Goal: Transaction & Acquisition: Book appointment/travel/reservation

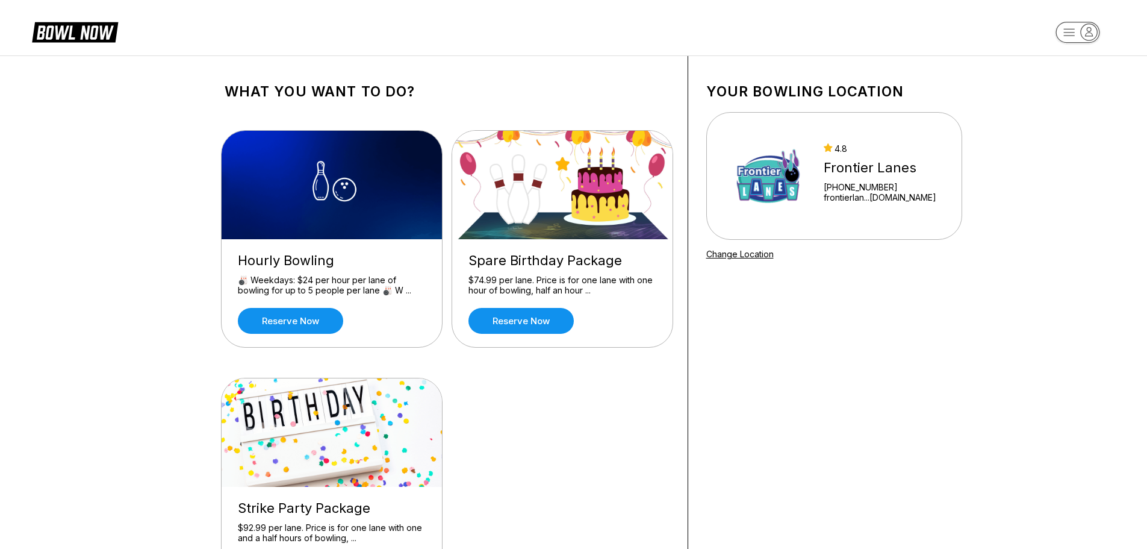
scroll to position [60, 0]
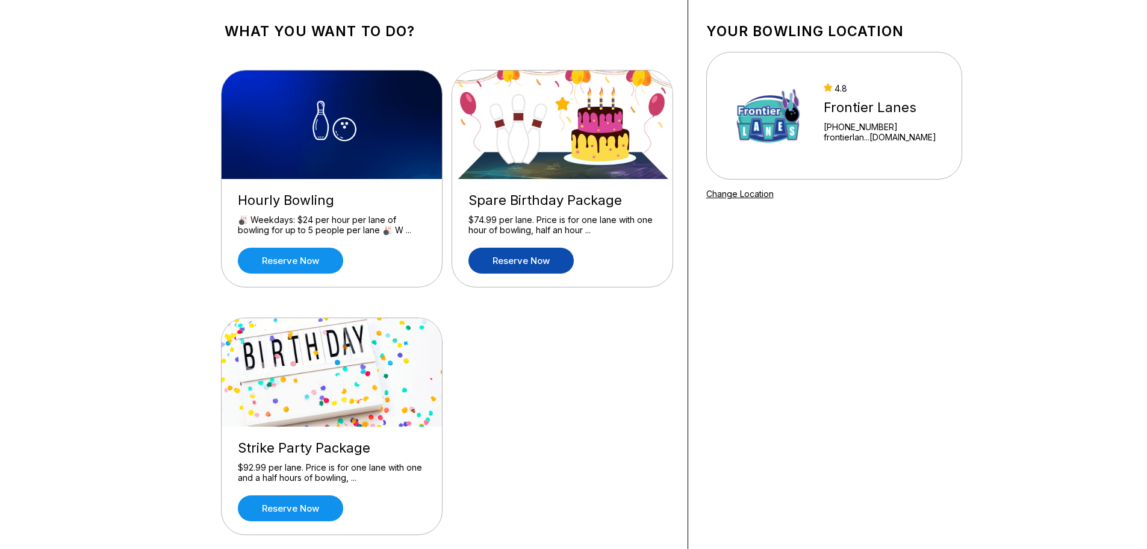
click at [544, 257] on link "Reserve now" at bounding box center [521, 261] width 105 height 26
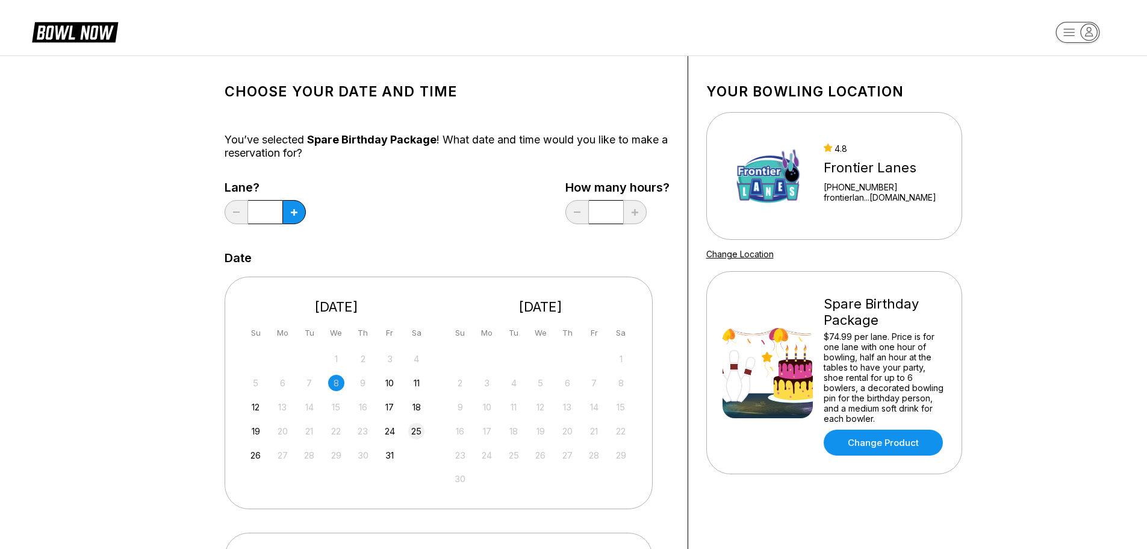
click at [419, 434] on div "25" at bounding box center [416, 431] width 16 height 16
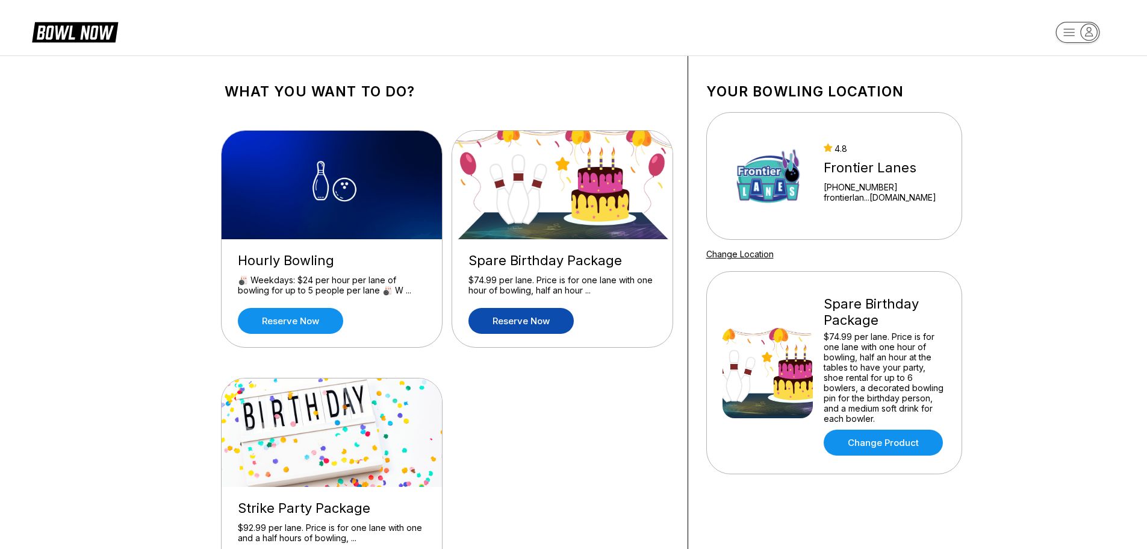
click at [524, 327] on link "Reserve now" at bounding box center [521, 321] width 105 height 26
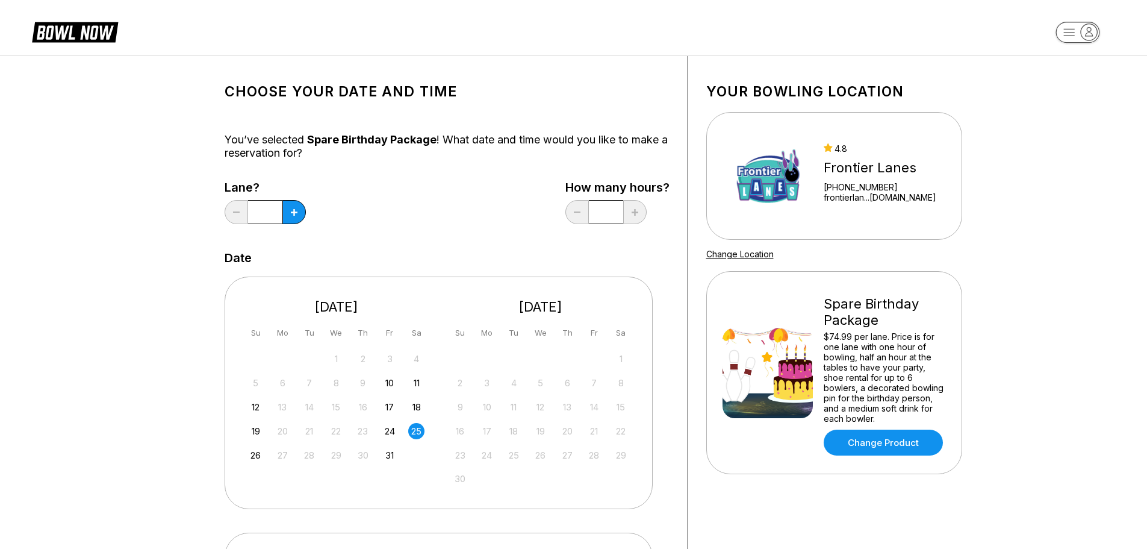
click at [417, 432] on div "25" at bounding box center [416, 431] width 16 height 16
click at [619, 356] on div "1" at bounding box center [621, 359] width 16 height 16
click at [620, 356] on div "1" at bounding box center [621, 359] width 16 height 16
click at [623, 356] on div "1" at bounding box center [621, 359] width 16 height 16
click at [623, 357] on div "1" at bounding box center [621, 359] width 16 height 16
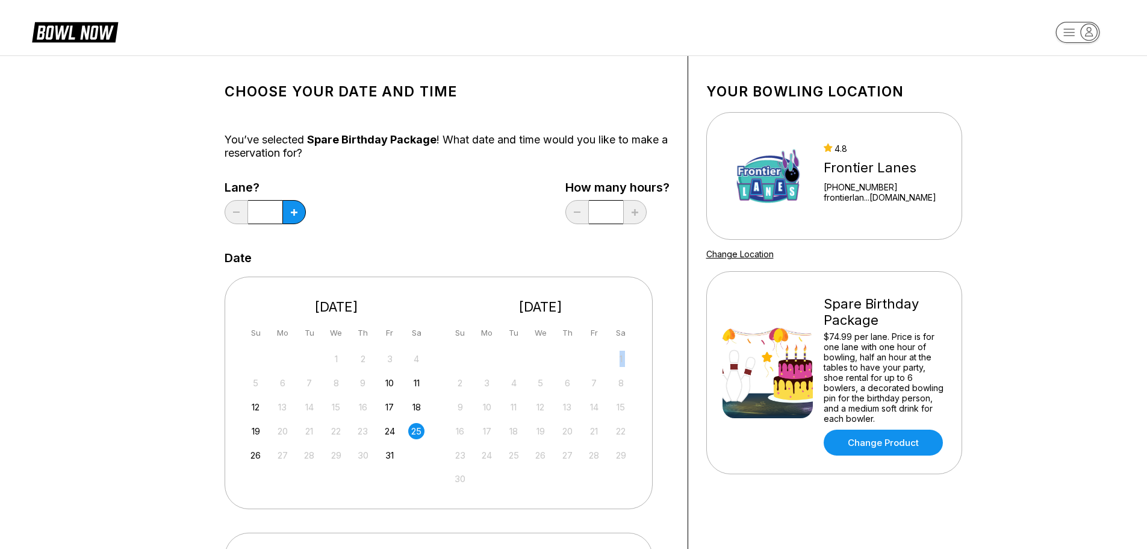
click at [623, 357] on div "1" at bounding box center [621, 359] width 16 height 16
click at [627, 360] on div "1" at bounding box center [621, 359] width 16 height 16
click at [629, 360] on div "1" at bounding box center [621, 359] width 16 height 16
click at [629, 358] on div "1" at bounding box center [621, 359] width 16 height 16
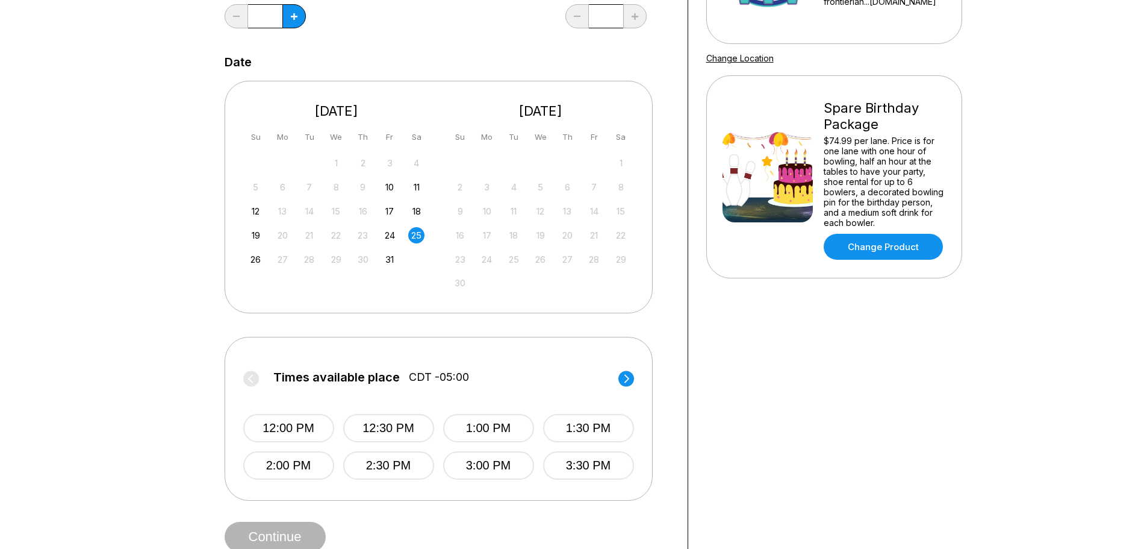
scroll to position [181, 0]
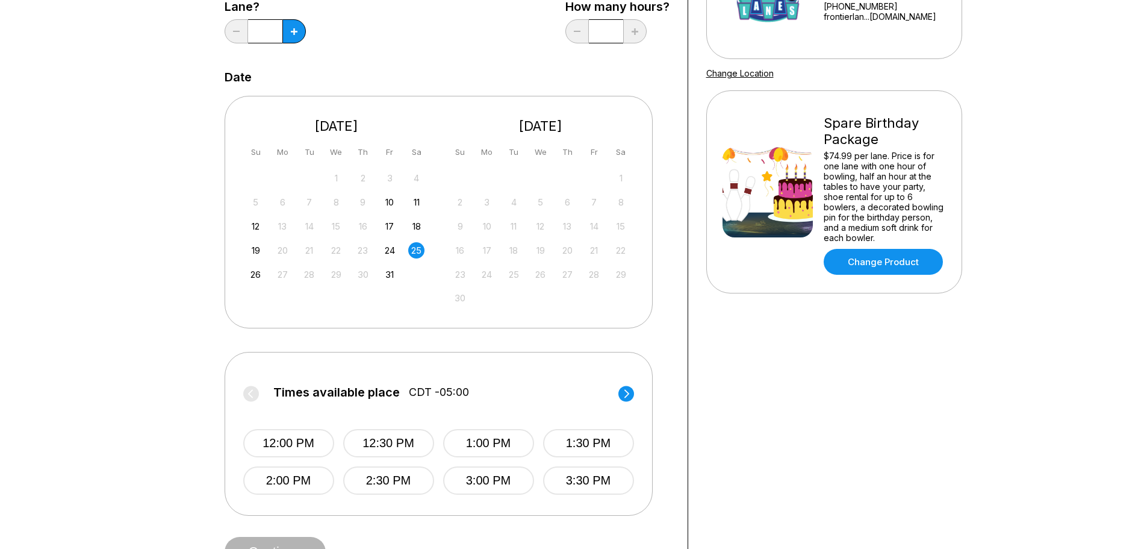
click at [603, 185] on div "1" at bounding box center [541, 178] width 181 height 18
click at [604, 210] on div "2 3 4 5 6 7 8" at bounding box center [541, 201] width 181 height 18
click at [587, 216] on div "9 10 11 12 13 14 15" at bounding box center [541, 225] width 181 height 18
click at [564, 225] on div "13" at bounding box center [568, 226] width 16 height 16
click at [531, 225] on div "9 10 11 12 13 14 15" at bounding box center [541, 225] width 181 height 18
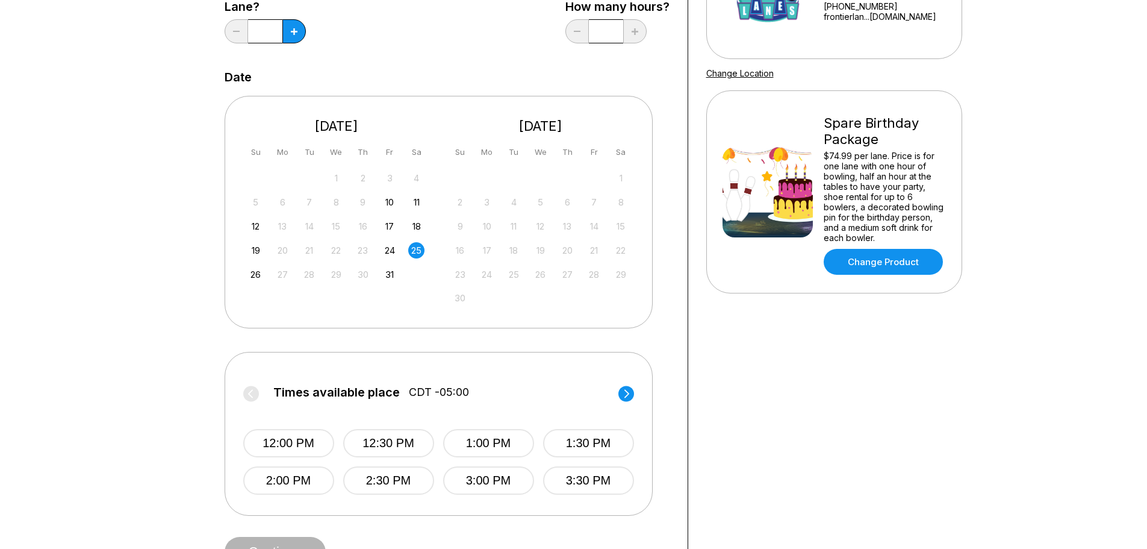
drag, startPoint x: 530, startPoint y: 231, endPoint x: 545, endPoint y: 233, distance: 14.5
click at [542, 229] on div "9 10 11 12 13 14 15" at bounding box center [541, 225] width 181 height 18
drag, startPoint x: 560, startPoint y: 244, endPoint x: 562, endPoint y: 270, distance: 26.0
click at [562, 245] on div "16 17 18 19 20 21 22" at bounding box center [541, 249] width 181 height 18
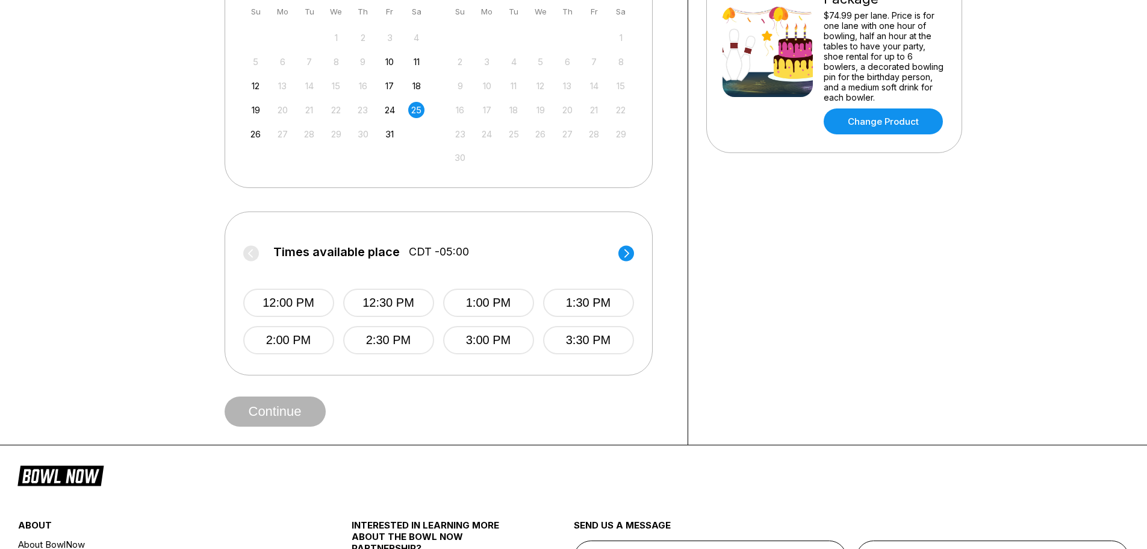
scroll to position [361, 0]
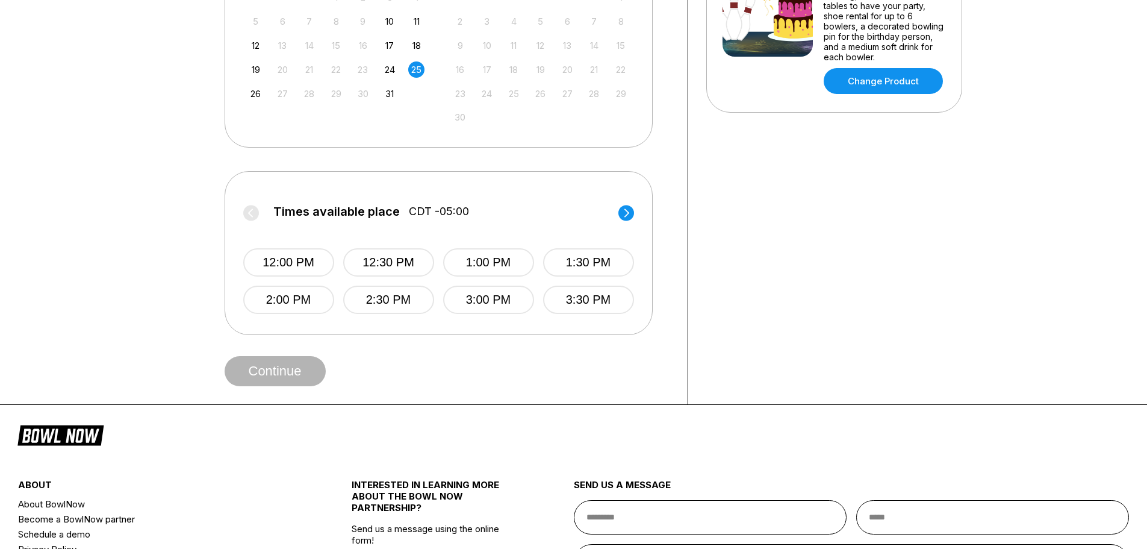
click at [628, 217] on circle at bounding box center [627, 213] width 16 height 16
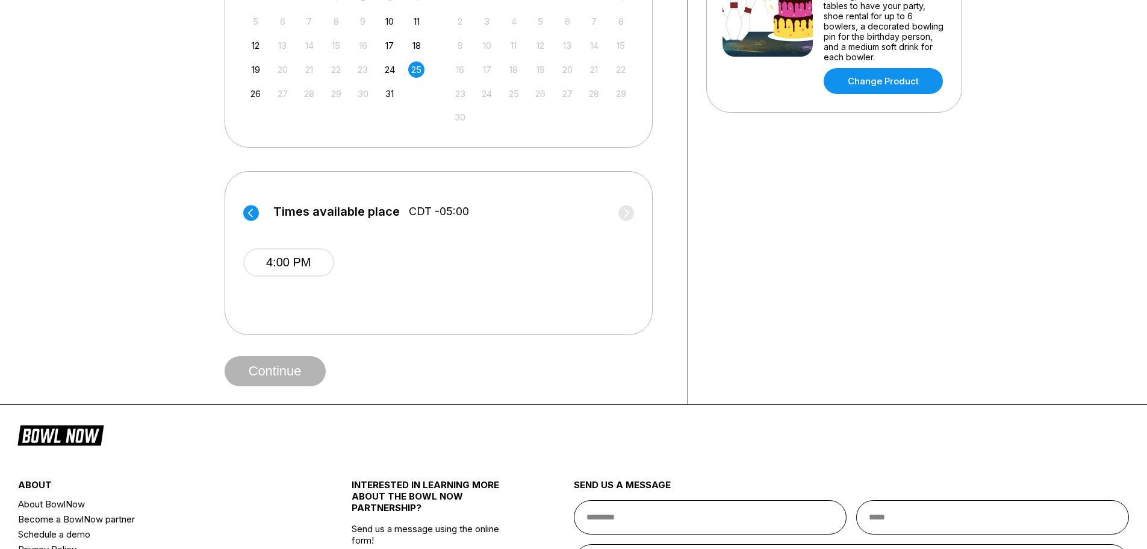
click at [257, 213] on circle at bounding box center [251, 213] width 16 height 16
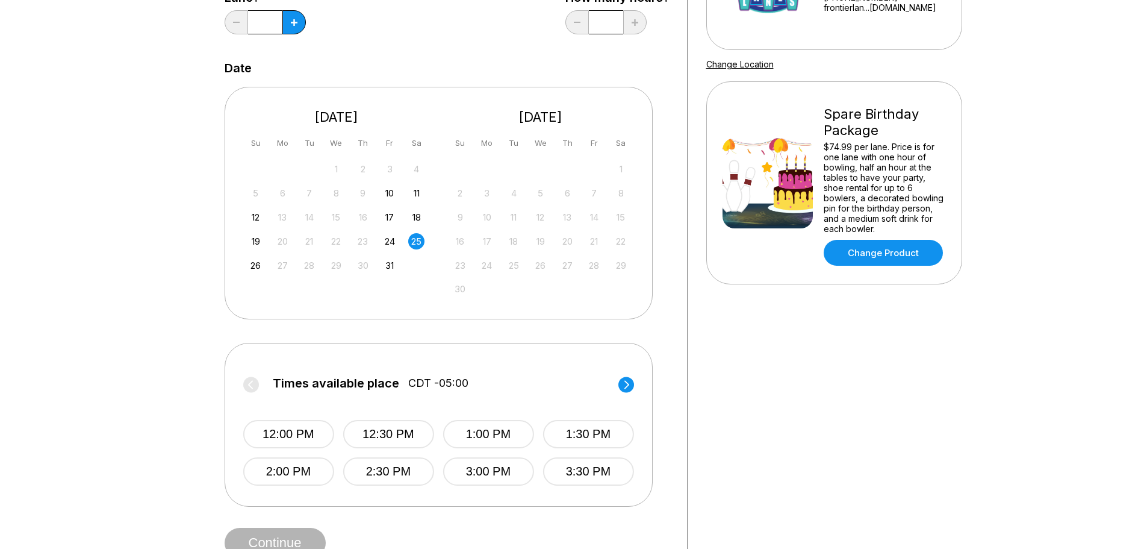
scroll to position [120, 0]
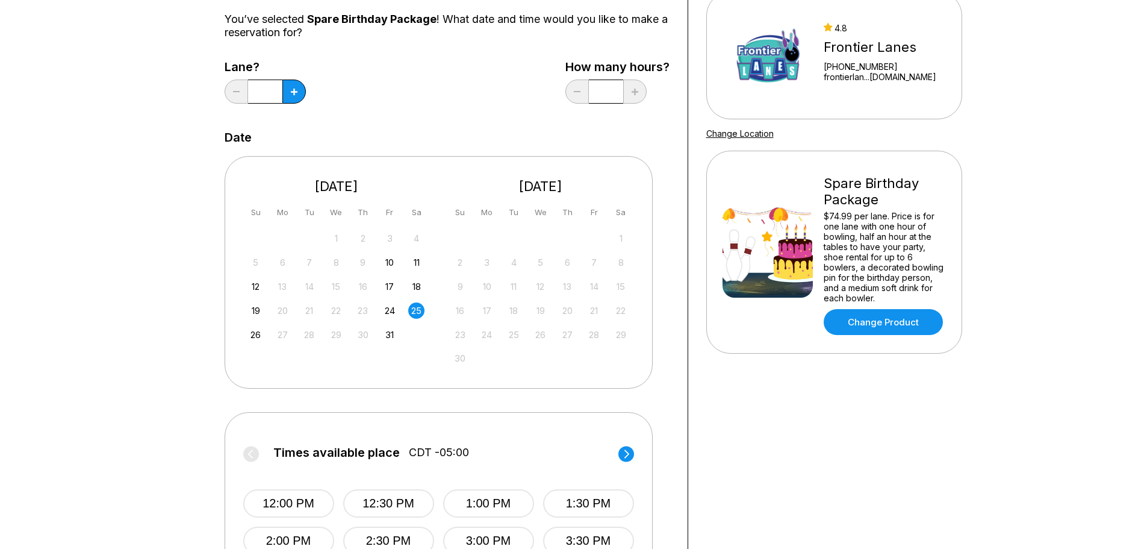
click at [580, 302] on div "16 17 18 19 20 21 22" at bounding box center [541, 310] width 181 height 18
click at [538, 342] on div "26" at bounding box center [540, 334] width 16 height 16
click at [512, 358] on div "30 1 2 3 4 5 6" at bounding box center [541, 358] width 181 height 18
click at [490, 367] on div "November 2025 Su Mo Tu We Th Fr Sa 1 2 3 4 5 6 7 8 9 10 11 12 13 14 15 16 17 18…" at bounding box center [541, 269] width 187 height 207
drag, startPoint x: 451, startPoint y: 373, endPoint x: 407, endPoint y: 371, distance: 44.6
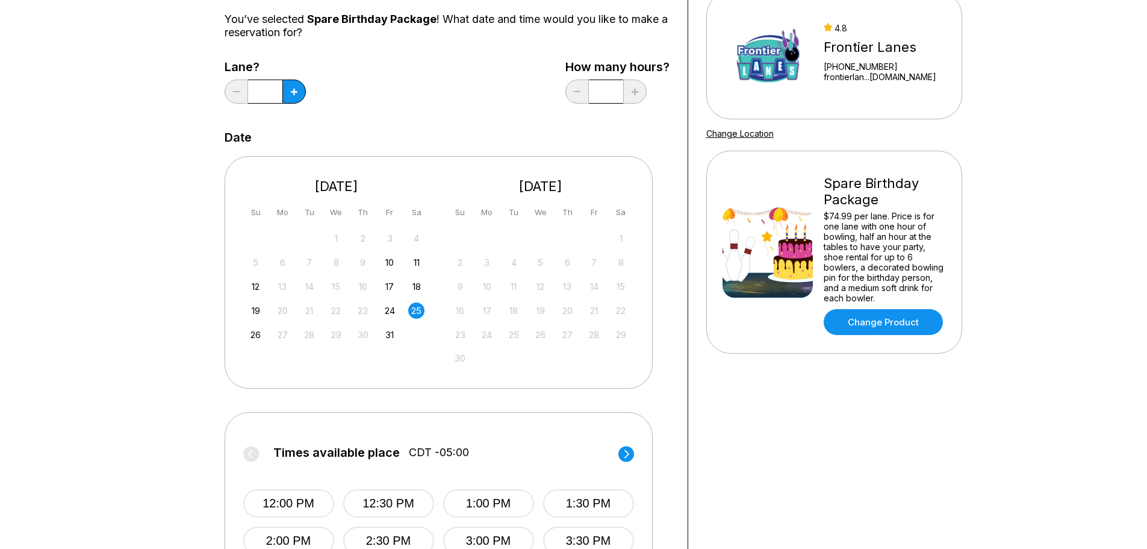
click at [451, 373] on div "October 2025 Su Mo Tu We Th Fr Sa 28 29 30 1 2 3 4 5 6 7 8 9 10 11 12 13 14 15 …" at bounding box center [439, 272] width 428 height 232
click at [390, 371] on div "October 2025 Su Mo Tu We Th Fr Sa 28 29 30 1 2 3 4 5 6 7 8 9 10 11 12 13 14 15 …" at bounding box center [439, 272] width 428 height 232
click at [353, 372] on div "October 2025 Su Mo Tu We Th Fr Sa 28 29 30 1 2 3 4 5 6 7 8 9 10 11 12 13 14 15 …" at bounding box center [439, 272] width 428 height 232
click at [625, 262] on div "8" at bounding box center [621, 262] width 16 height 16
click at [586, 274] on div "1 2 3 4 5 6 7 8 9 10 11 12 13 14 15 16 17 18 19 20 21 22 23 24 25 26 27 28 29 3…" at bounding box center [541, 298] width 181 height 138
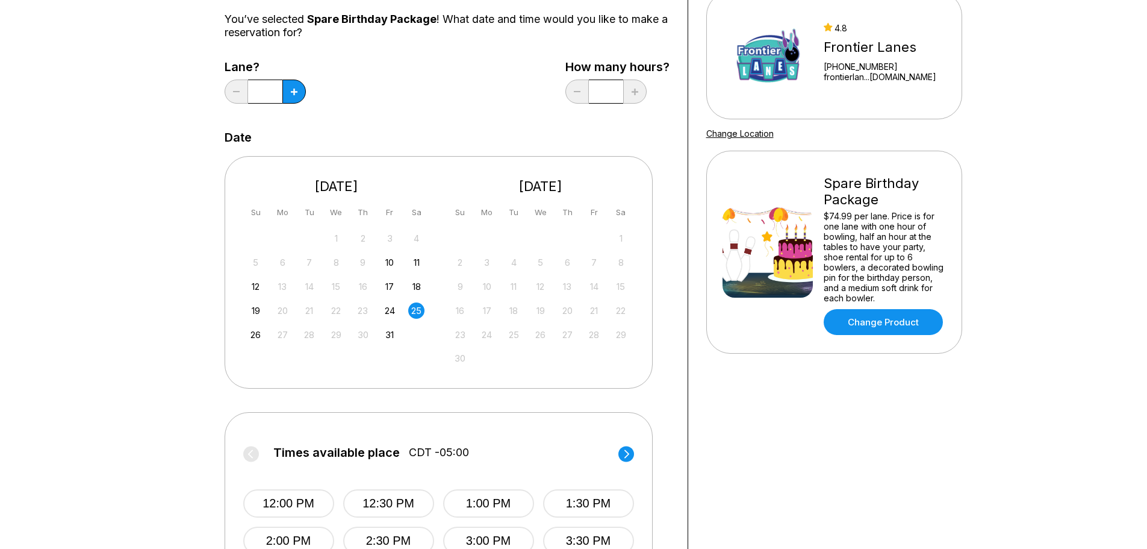
click at [551, 298] on div "1 2 3 4 5 6 7 8 9 10 11 12 13 14 15 16 17 18 19 20 21 22 23 24 25 26 27 28 29 3…" at bounding box center [541, 298] width 181 height 138
click at [523, 310] on div "16 17 18 19 20 21 22" at bounding box center [541, 310] width 181 height 18
click at [389, 332] on div "31" at bounding box center [390, 334] width 16 height 16
click at [423, 310] on div "25" at bounding box center [416, 310] width 16 height 16
click at [578, 281] on div "9 10 11 12 13 14 15" at bounding box center [541, 285] width 181 height 18
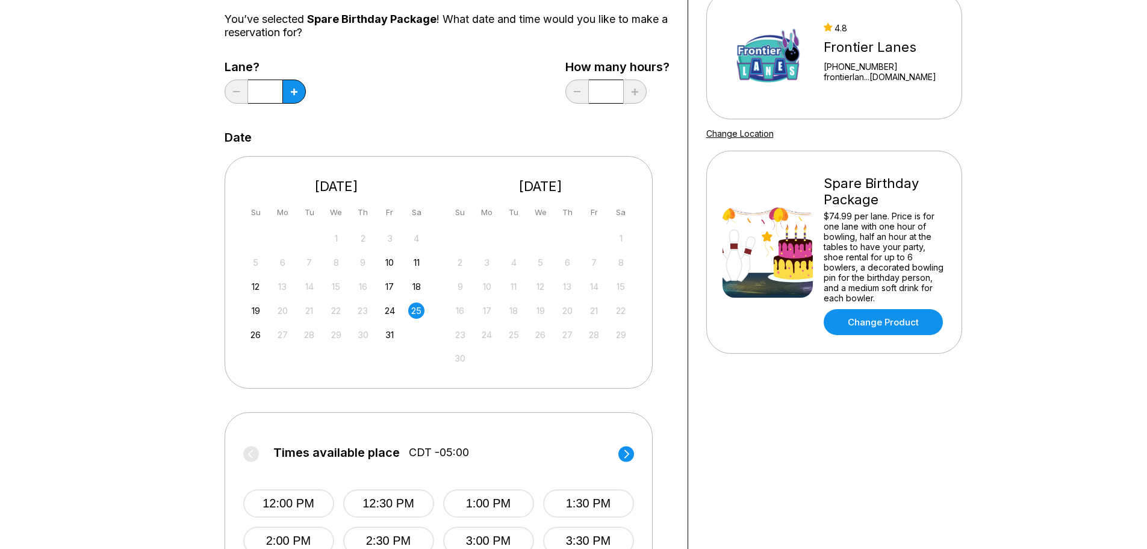
scroll to position [0, 0]
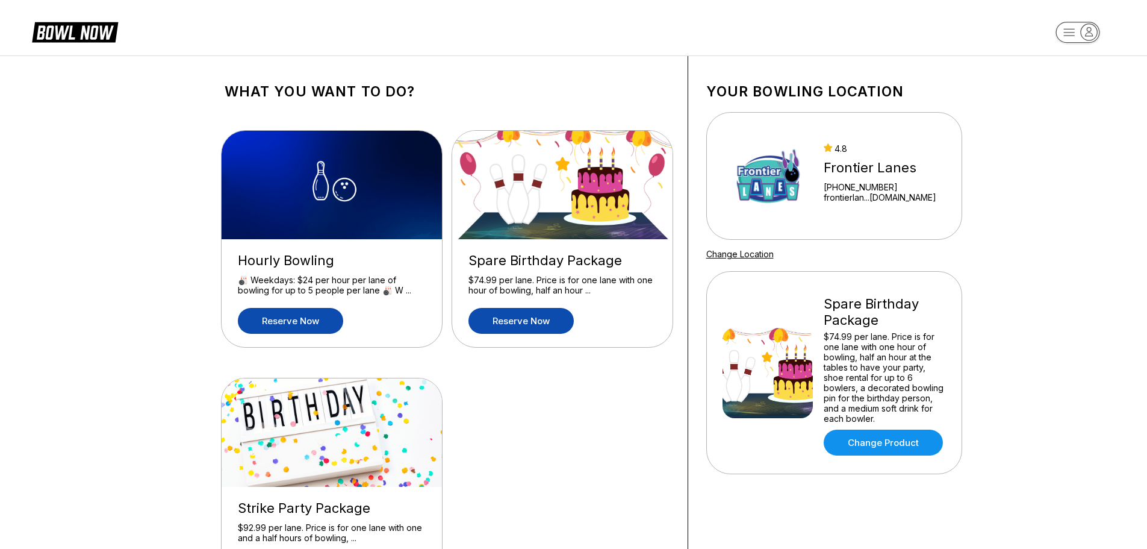
click at [307, 326] on link "Reserve now" at bounding box center [290, 321] width 105 height 26
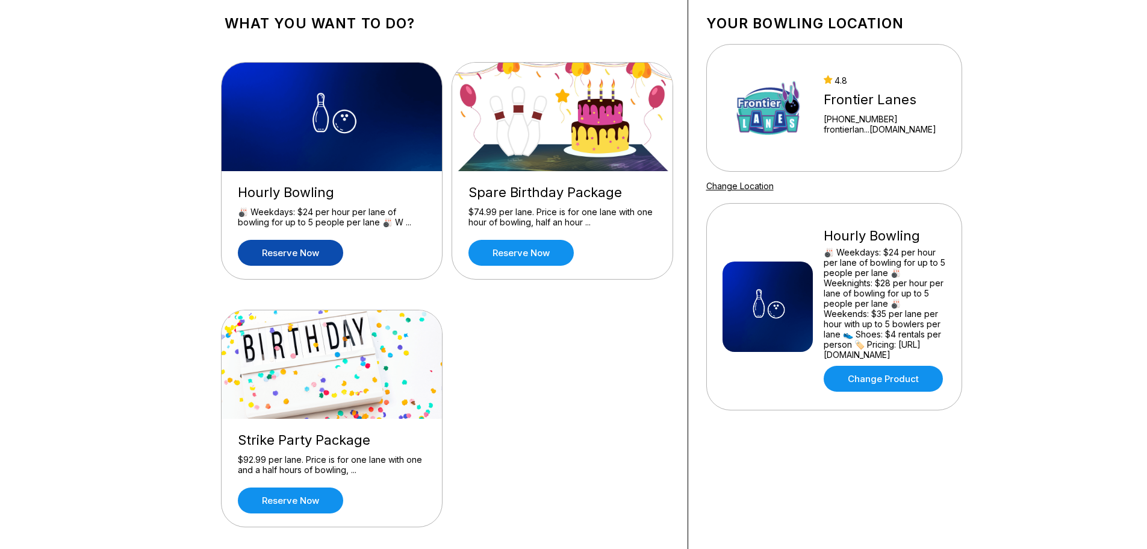
scroll to position [120, 0]
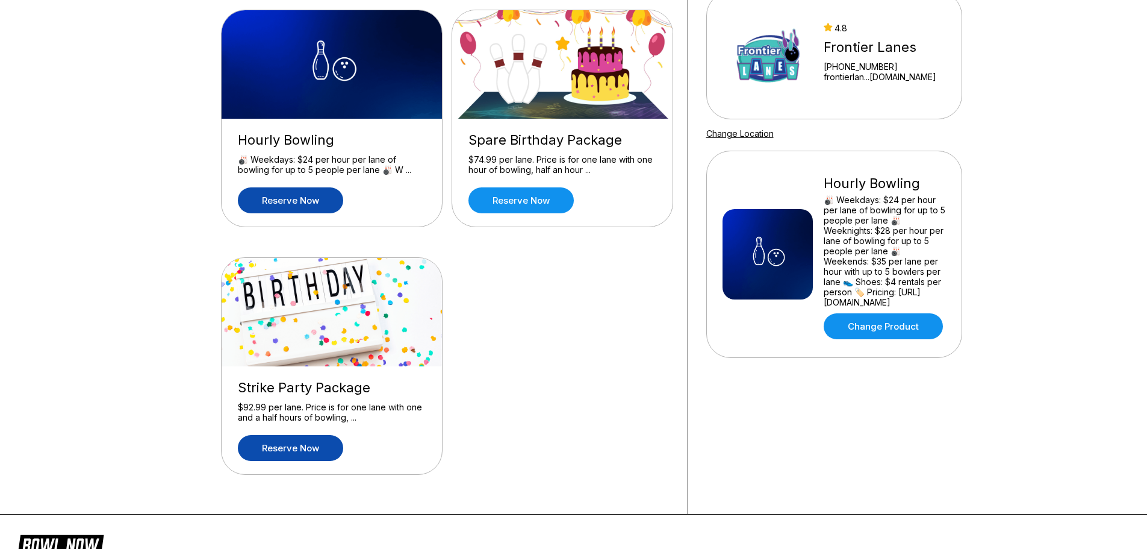
click at [305, 454] on link "Reserve now" at bounding box center [290, 448] width 105 height 26
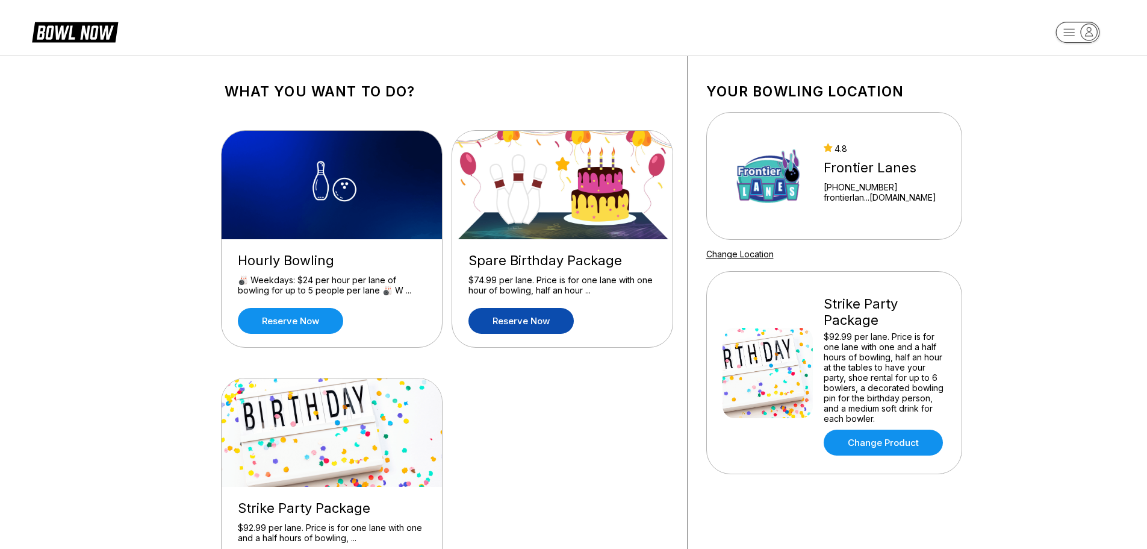
click at [510, 317] on link "Reserve now" at bounding box center [521, 321] width 105 height 26
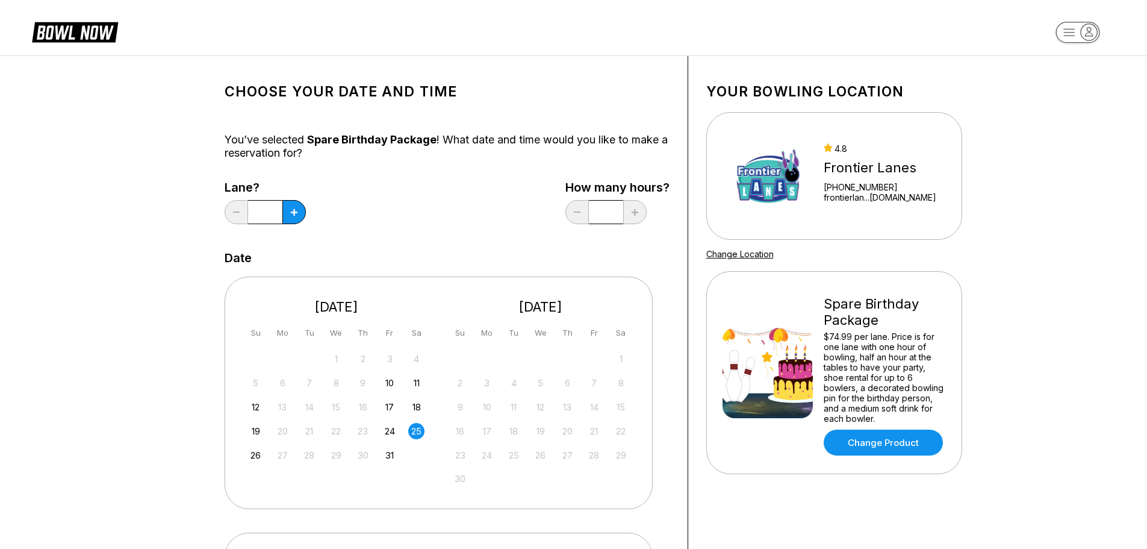
drag, startPoint x: 298, startPoint y: 214, endPoint x: 351, endPoint y: 213, distance: 52.4
click at [298, 214] on button at bounding box center [294, 212] width 23 height 24
type input "*"
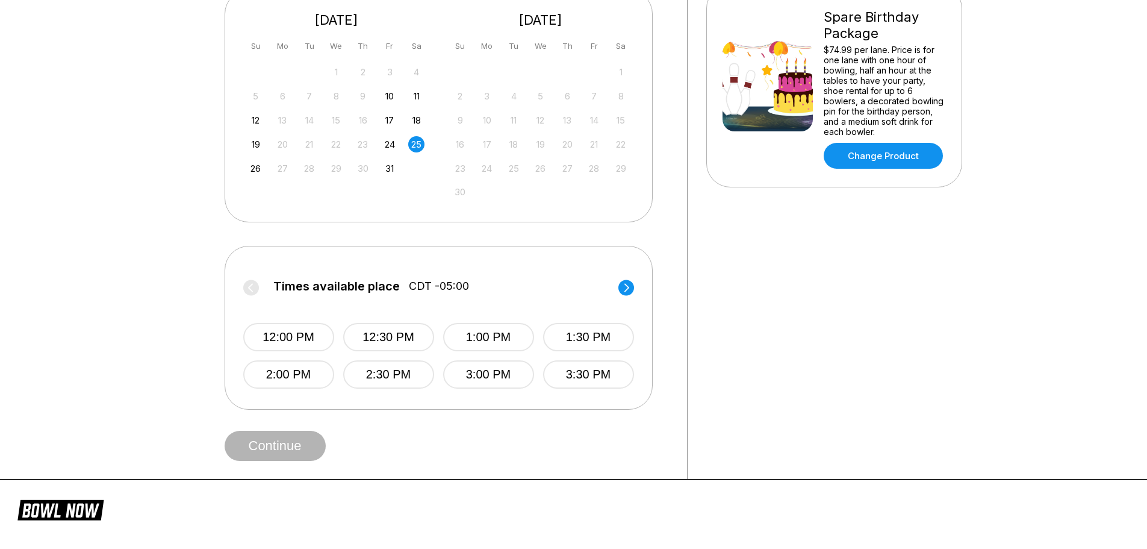
scroll to position [361, 0]
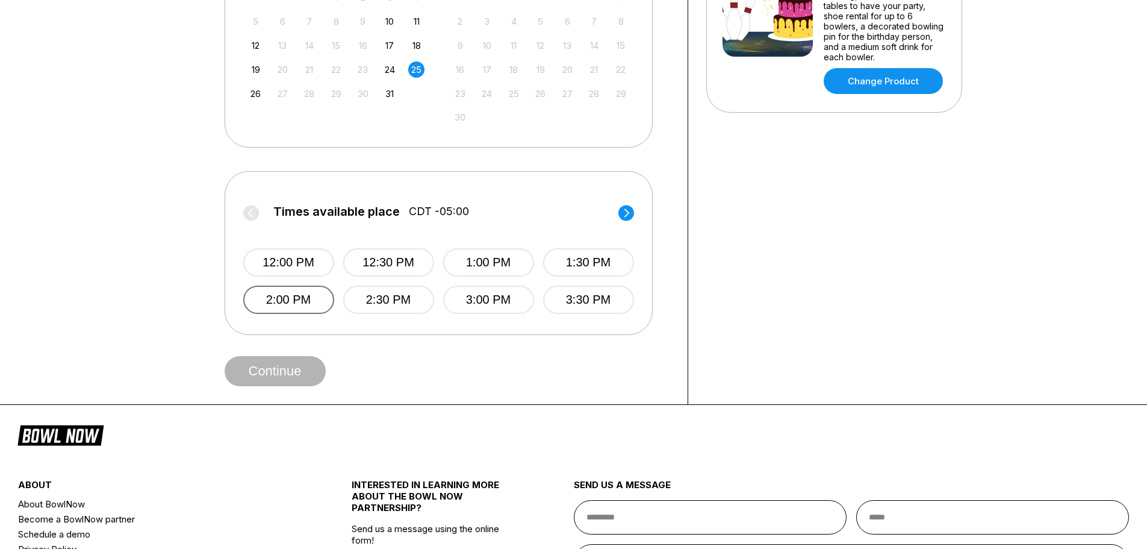
click at [307, 295] on button "2:00 PM" at bounding box center [288, 300] width 91 height 28
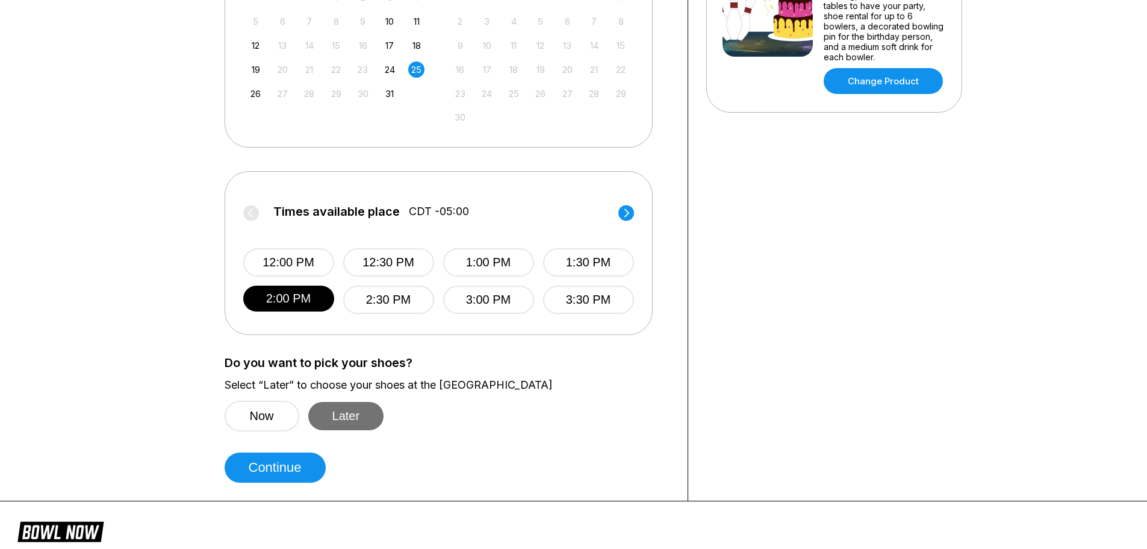
click at [352, 414] on button "Later" at bounding box center [346, 416] width 76 height 28
click at [252, 476] on button "Continue" at bounding box center [275, 467] width 101 height 30
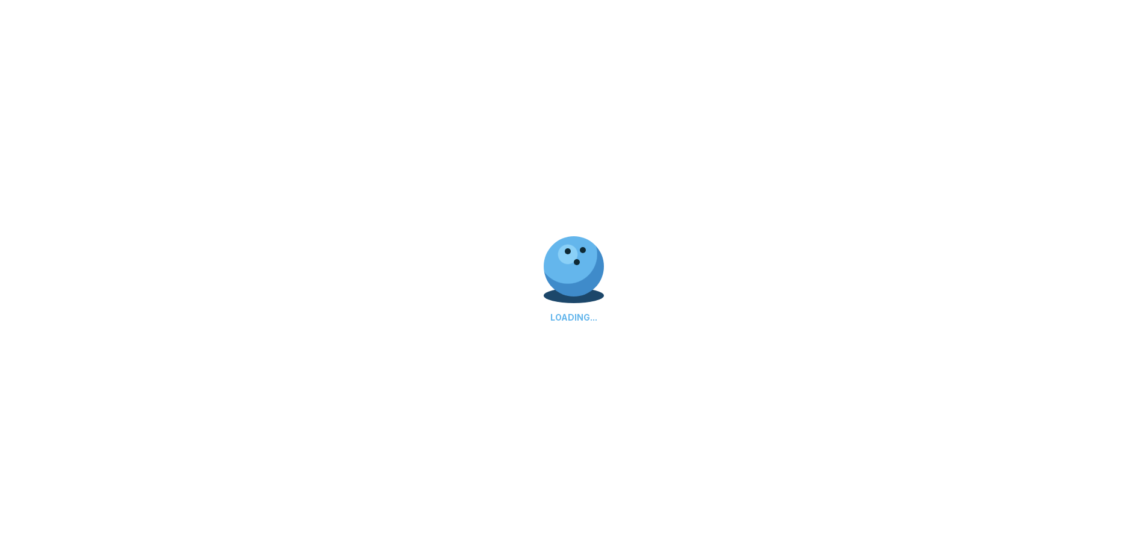
select select "**"
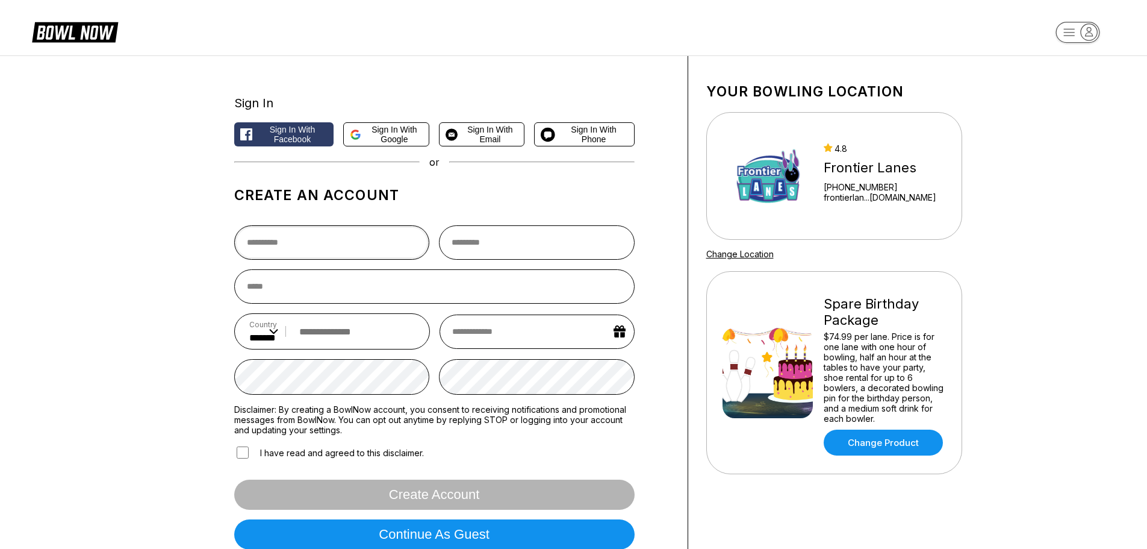
click at [291, 247] on input "text" at bounding box center [332, 242] width 196 height 34
type input "*****"
type input "*******"
type input "**********"
click at [324, 290] on input "email" at bounding box center [434, 286] width 401 height 34
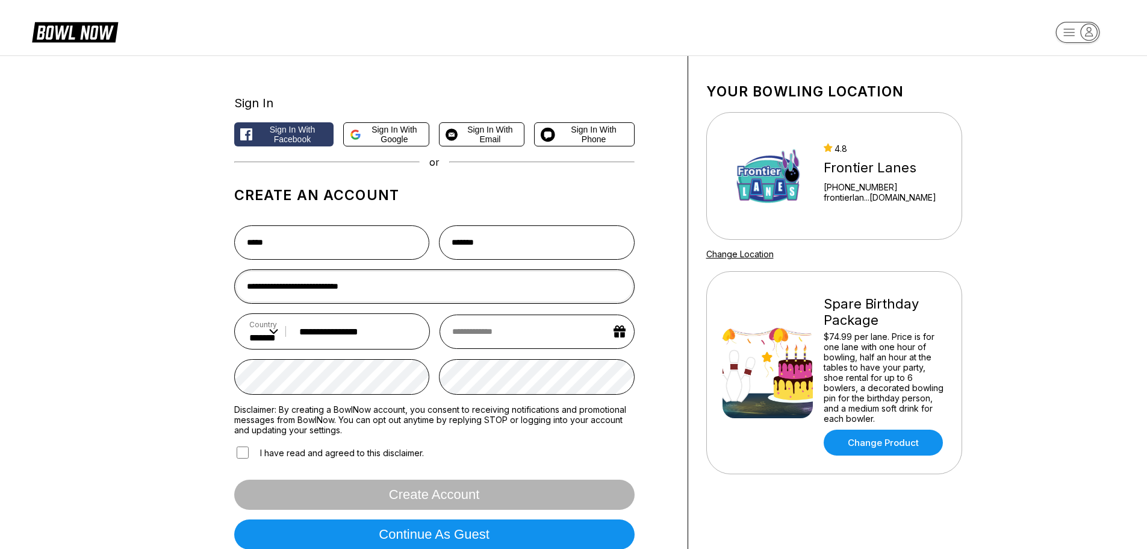
type input "**********"
select select "*"
select select "****"
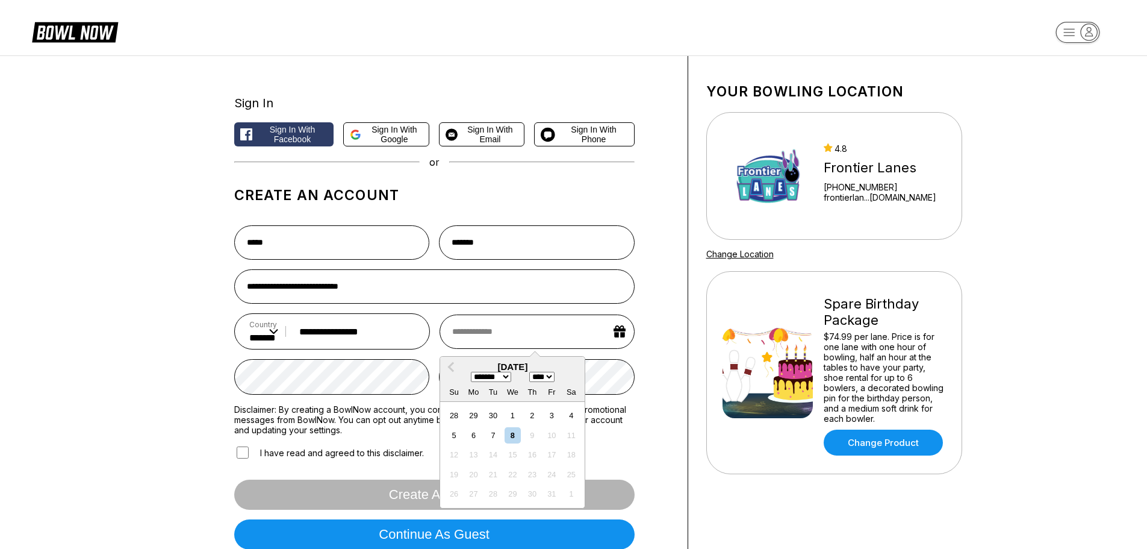
click at [602, 336] on input "text" at bounding box center [537, 331] width 195 height 34
click at [508, 378] on select "******* ******** ***** ***** *** **** **** ****** ********* ******* ******** **…" at bounding box center [491, 377] width 40 height 10
select select "**"
click at [471, 373] on select "******* ******** ***** ***** *** **** **** ****** ********* ******* ******** **…" at bounding box center [491, 377] width 40 height 10
click at [555, 382] on select "**** **** **** **** **** **** **** **** **** **** **** **** **** **** **** ****…" at bounding box center [541, 377] width 25 height 10
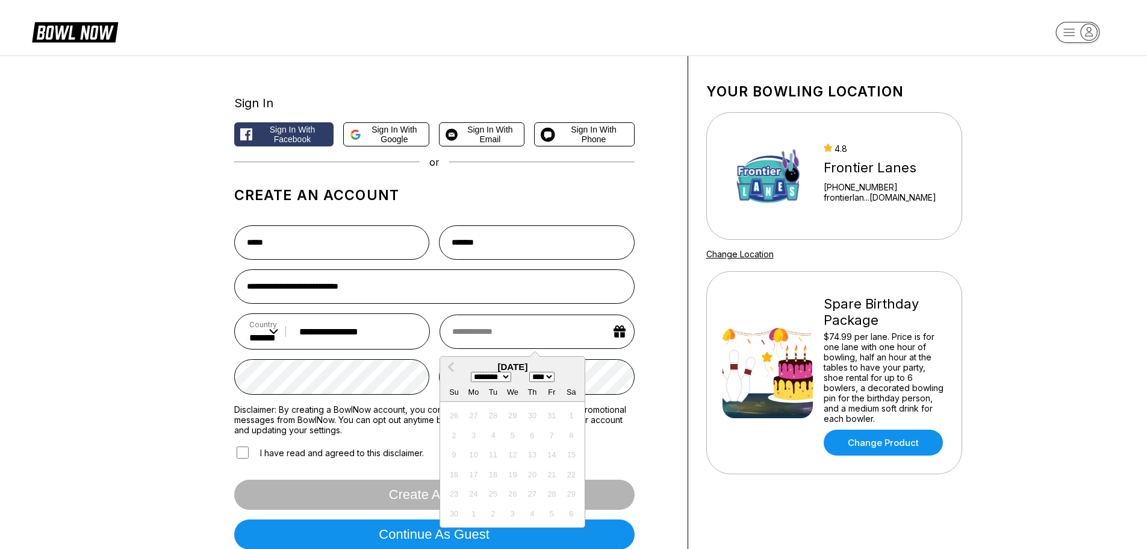
select select "****"
click at [532, 373] on select "**** **** **** **** **** **** **** **** **** **** **** **** **** **** **** ****…" at bounding box center [541, 377] width 25 height 10
drag, startPoint x: 479, startPoint y: 439, endPoint x: 493, endPoint y: 439, distance: 13.3
click at [479, 439] on div "7" at bounding box center [474, 435] width 16 height 16
type input "**********"
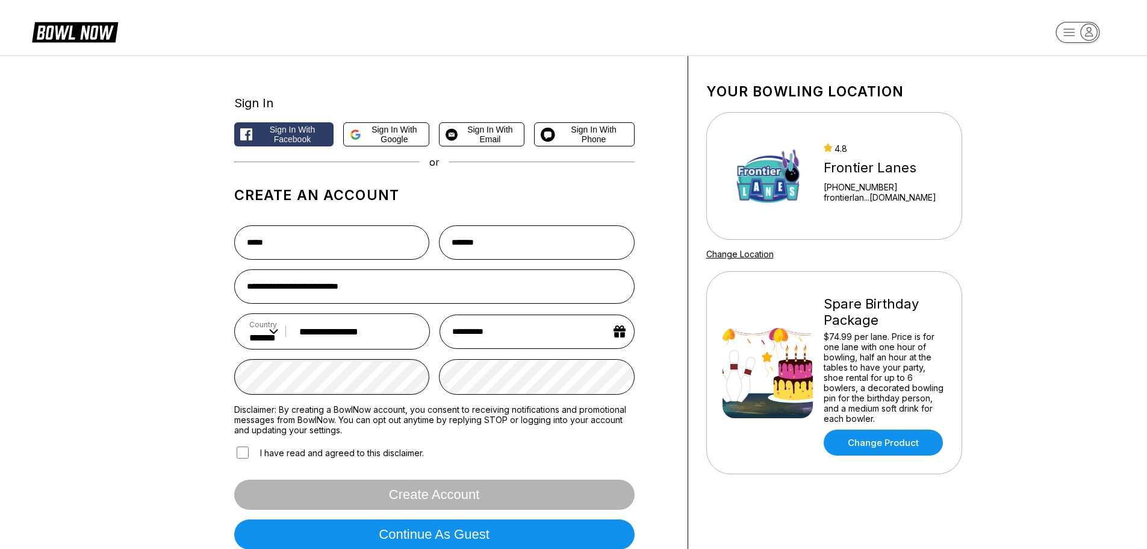
click at [205, 364] on div "**********" at bounding box center [574, 321] width 783 height 531
click at [234, 479] on button "Create account" at bounding box center [434, 494] width 401 height 30
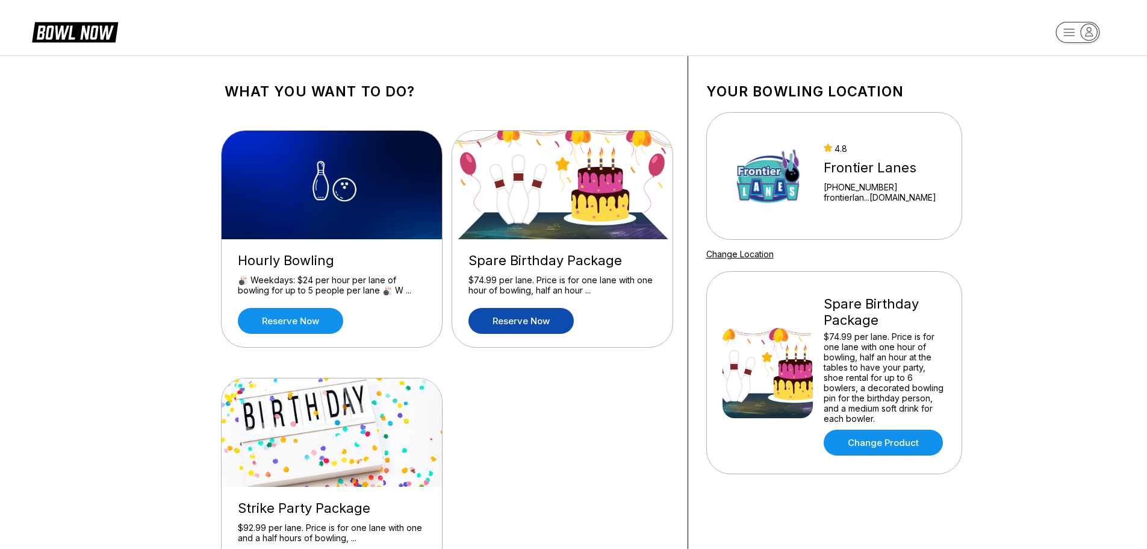
click at [531, 323] on link "Reserve now" at bounding box center [521, 321] width 105 height 26
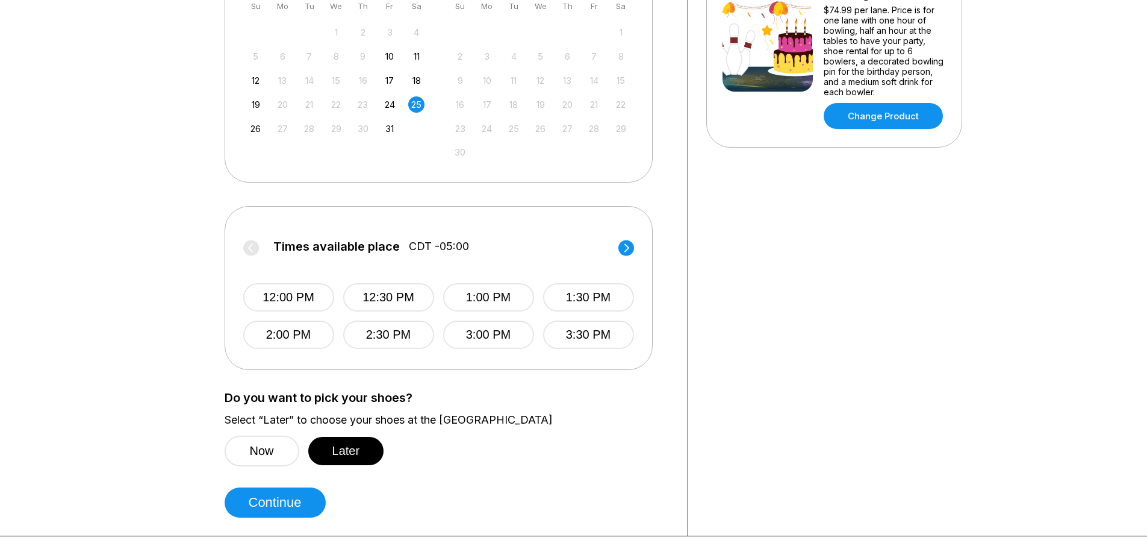
scroll to position [361, 0]
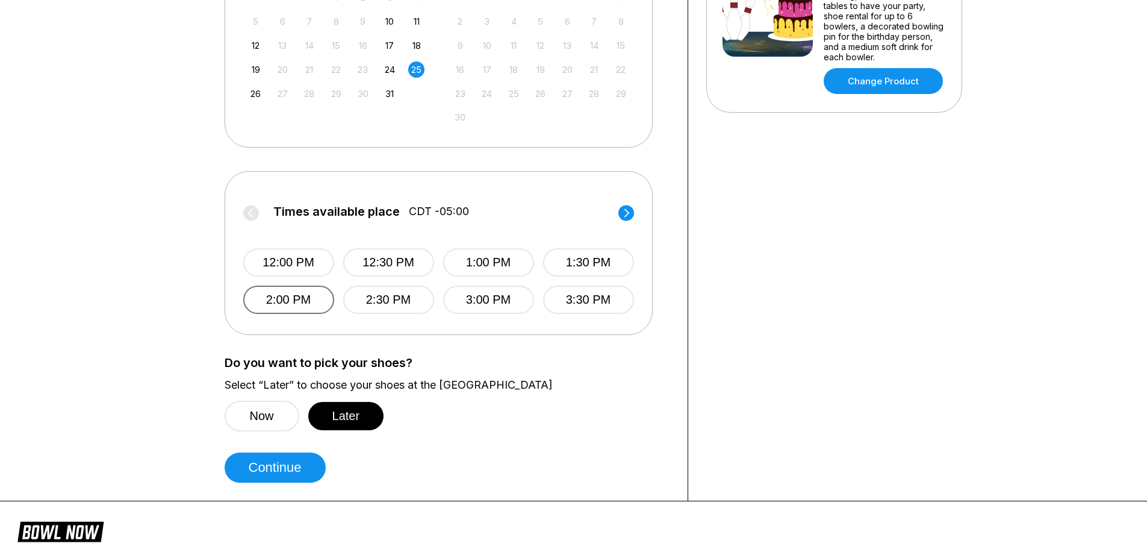
click at [311, 304] on button "2:00 PM" at bounding box center [288, 300] width 91 height 28
click at [340, 413] on button "Later" at bounding box center [346, 416] width 76 height 28
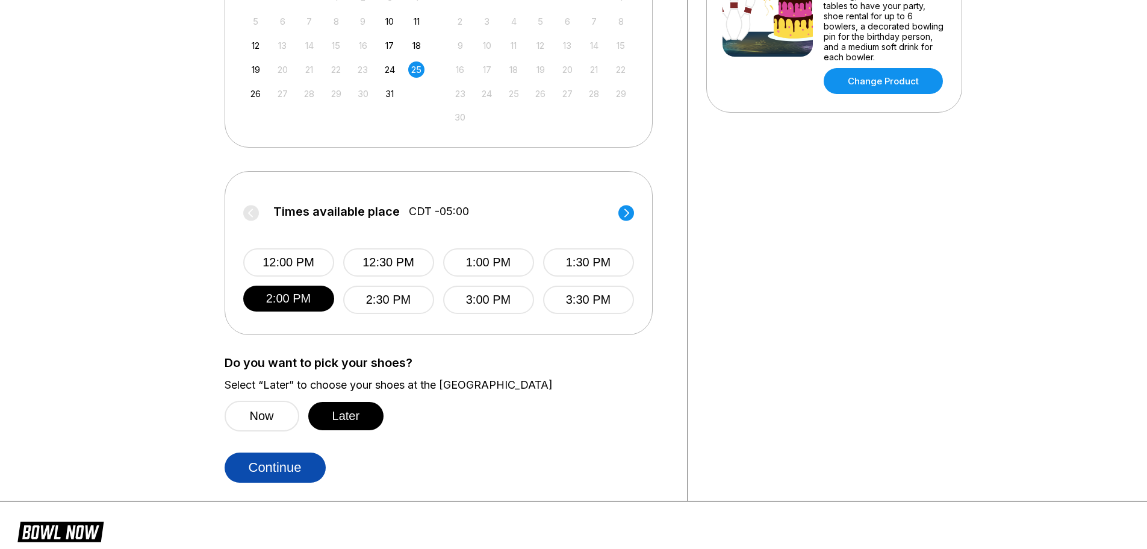
click at [279, 466] on button "Continue" at bounding box center [275, 467] width 101 height 30
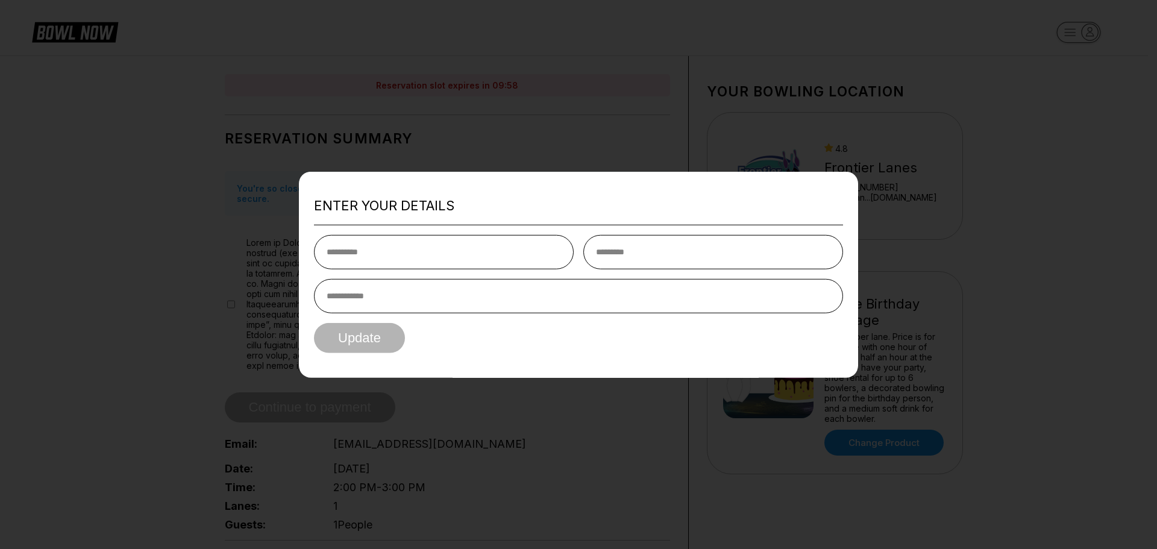
click at [417, 255] on input "text" at bounding box center [444, 252] width 260 height 34
click at [628, 461] on div at bounding box center [578, 274] width 1157 height 549
drag, startPoint x: 974, startPoint y: 111, endPoint x: 851, endPoint y: 130, distance: 125.0
click at [969, 113] on div at bounding box center [578, 274] width 1157 height 549
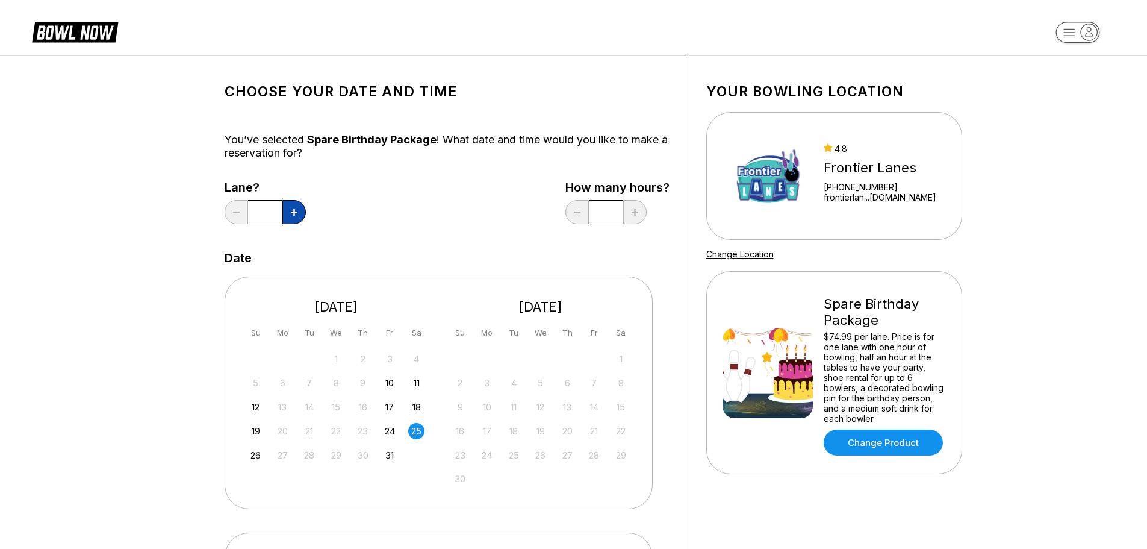
click at [298, 213] on button at bounding box center [294, 212] width 23 height 24
type input "*"
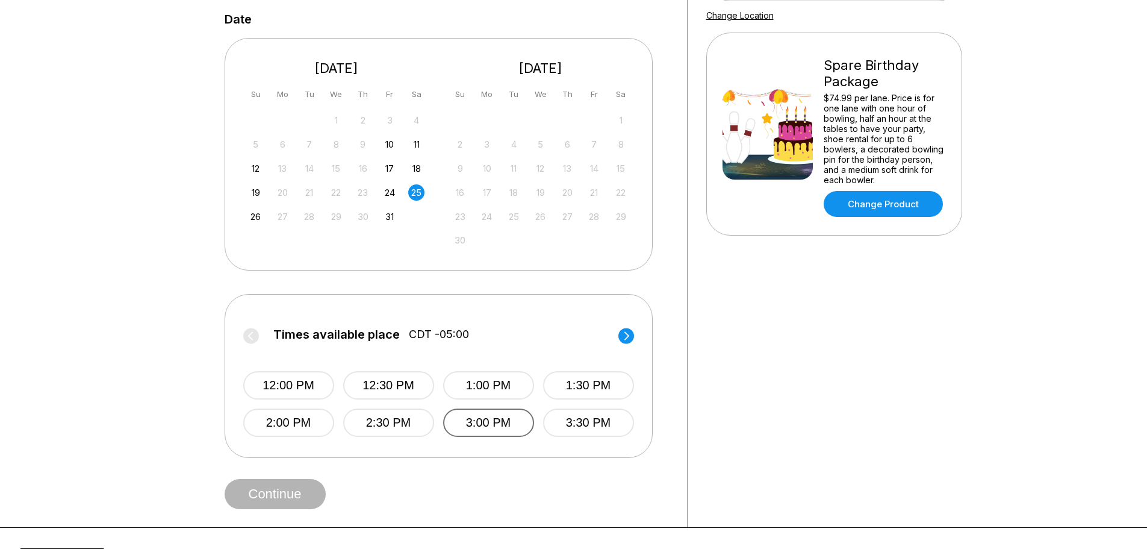
scroll to position [241, 0]
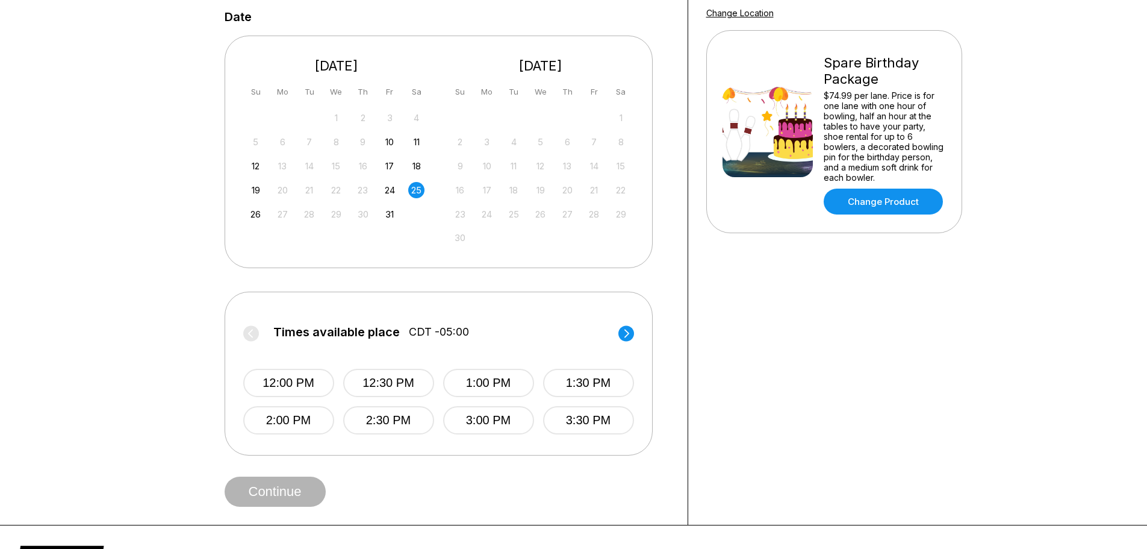
drag, startPoint x: 267, startPoint y: 419, endPoint x: 269, endPoint y: 432, distance: 13.5
click at [267, 419] on button "2:00 PM" at bounding box center [288, 420] width 91 height 28
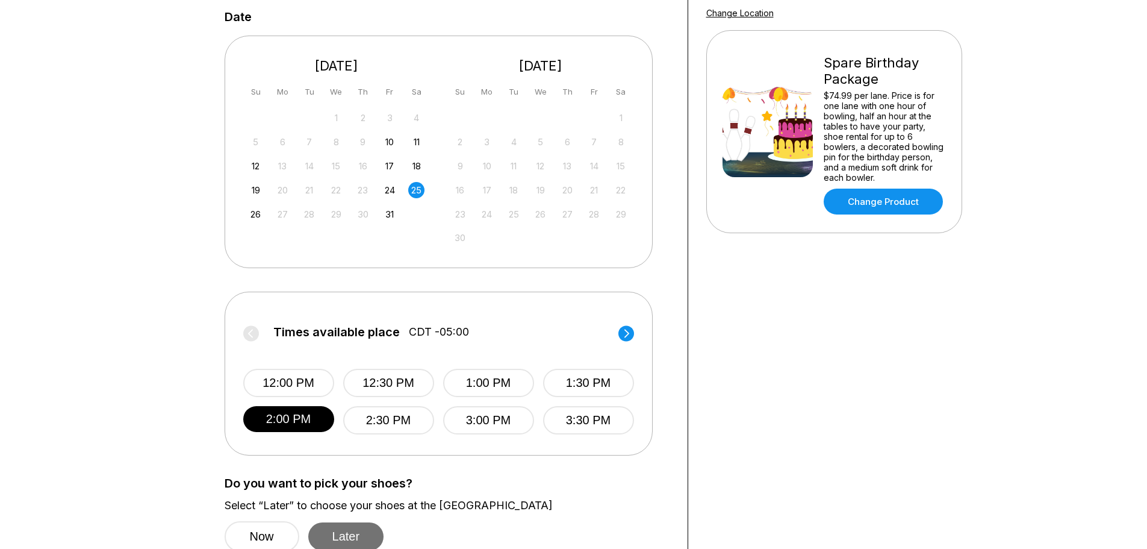
click at [351, 538] on button "Later" at bounding box center [346, 536] width 76 height 28
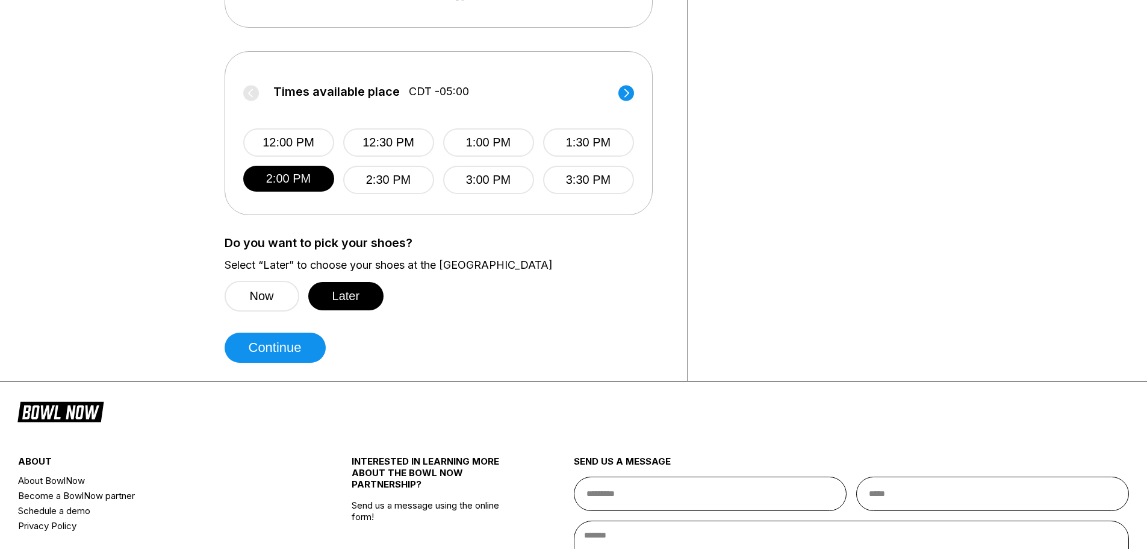
scroll to position [482, 0]
click at [299, 351] on button "Continue" at bounding box center [275, 347] width 101 height 30
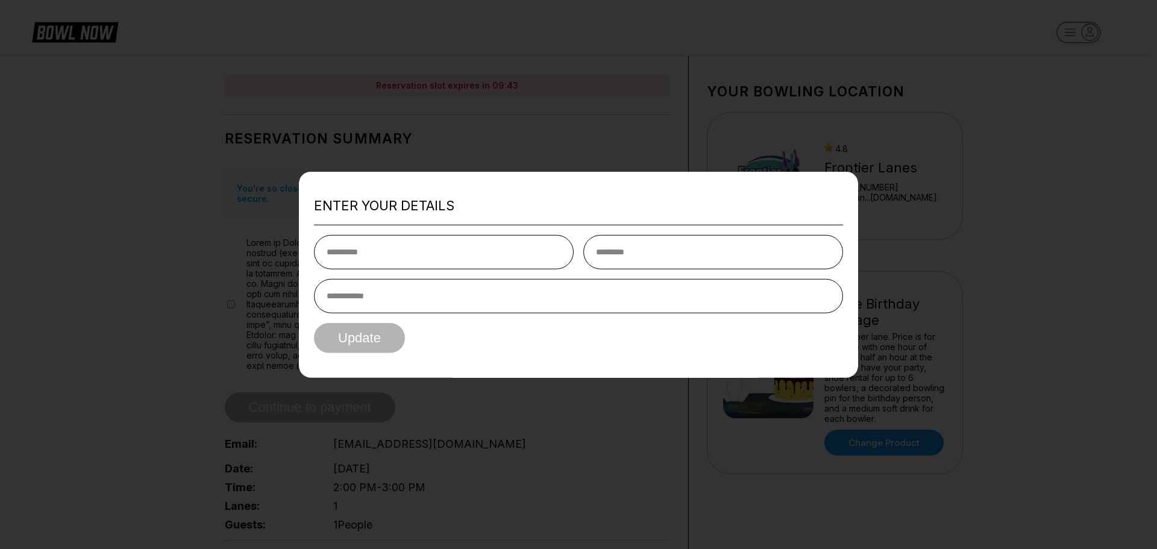
click at [357, 254] on input "text" at bounding box center [444, 252] width 260 height 34
type input "*****"
type input "*******"
type input "**********"
click at [365, 337] on button "Update" at bounding box center [359, 338] width 91 height 30
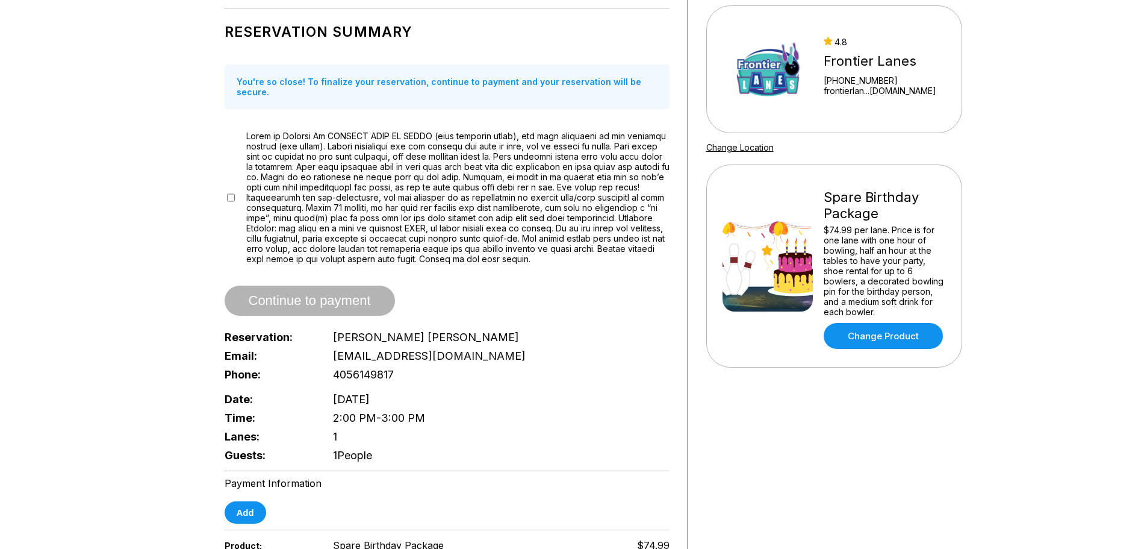
scroll to position [120, 0]
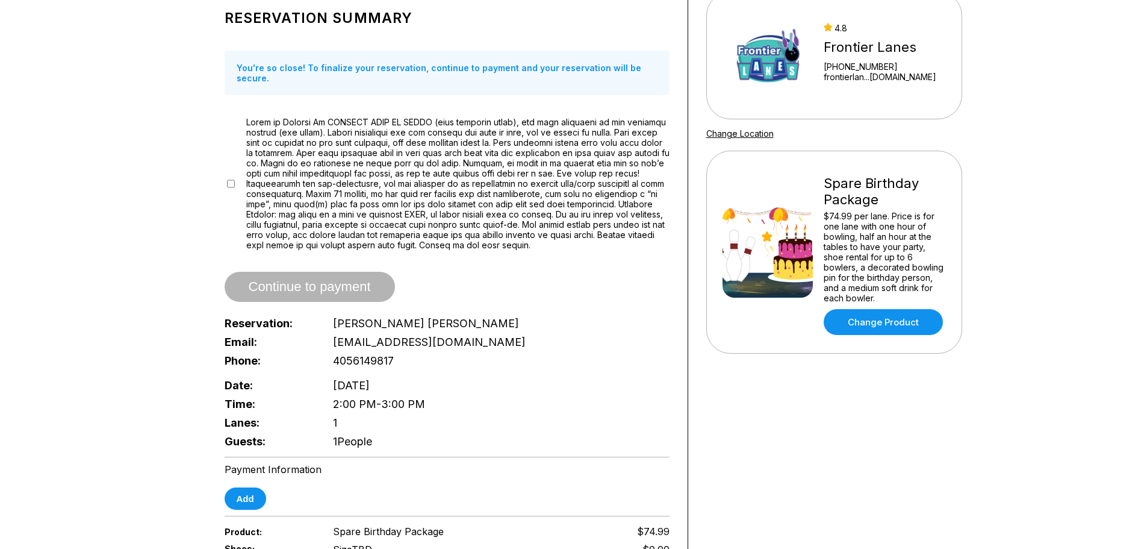
drag, startPoint x: 345, startPoint y: 410, endPoint x: 346, endPoint y: 393, distance: 16.9
click at [345, 413] on div "Lanes: 1" at bounding box center [447, 422] width 445 height 19
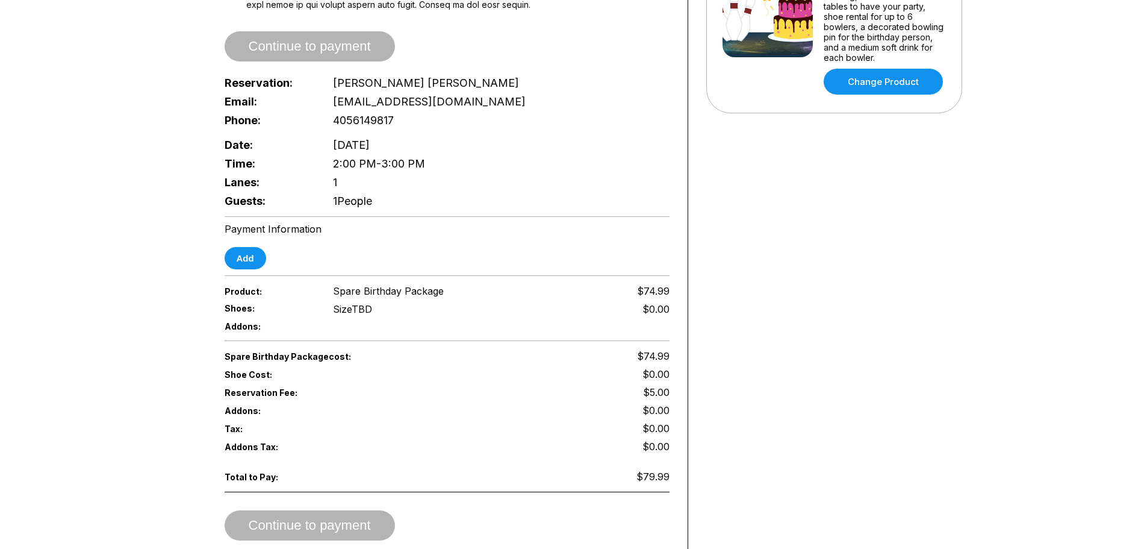
scroll to position [361, 0]
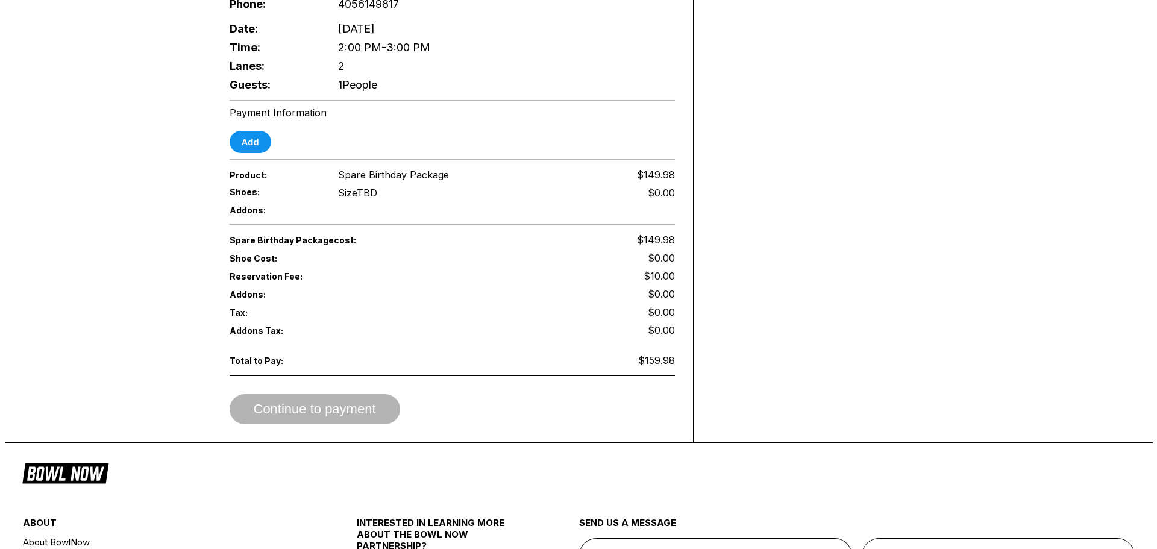
scroll to position [482, 0]
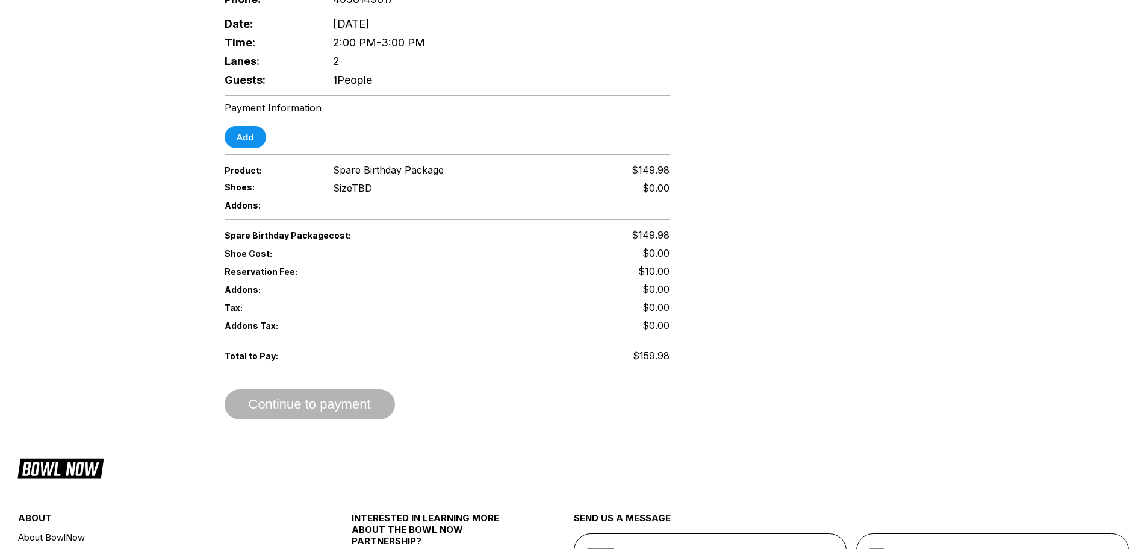
click at [323, 399] on span "Continue to payment" at bounding box center [310, 405] width 170 height 12
click at [254, 130] on button "Add" at bounding box center [246, 137] width 42 height 22
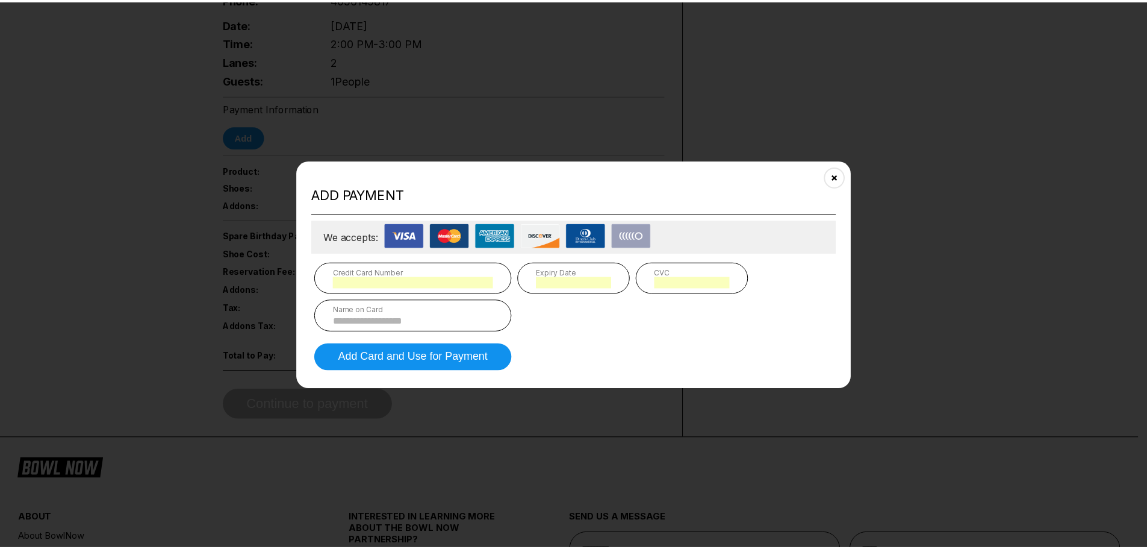
scroll to position [666, 0]
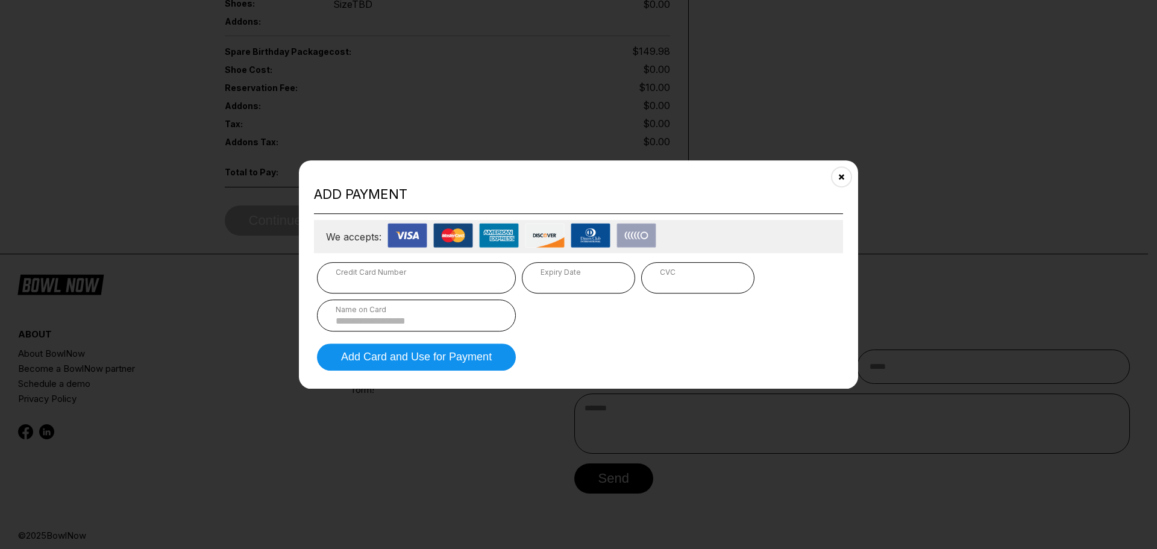
click at [402, 313] on div "Name on Card" at bounding box center [416, 309] width 161 height 9
click at [398, 314] on div "Name on Card" at bounding box center [416, 315] width 199 height 32
click at [458, 309] on div "Name on Card" at bounding box center [416, 309] width 161 height 9
click at [392, 322] on input at bounding box center [416, 321] width 161 height 10
type input "**********"
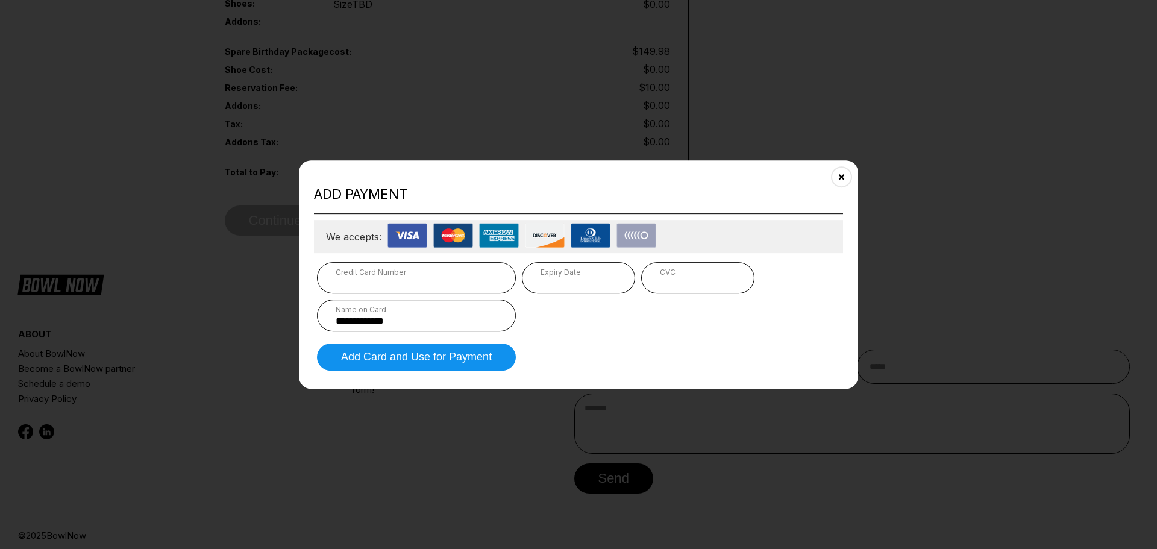
type input "*"
click at [434, 361] on button "Add Card and Use for Payment" at bounding box center [416, 356] width 199 height 27
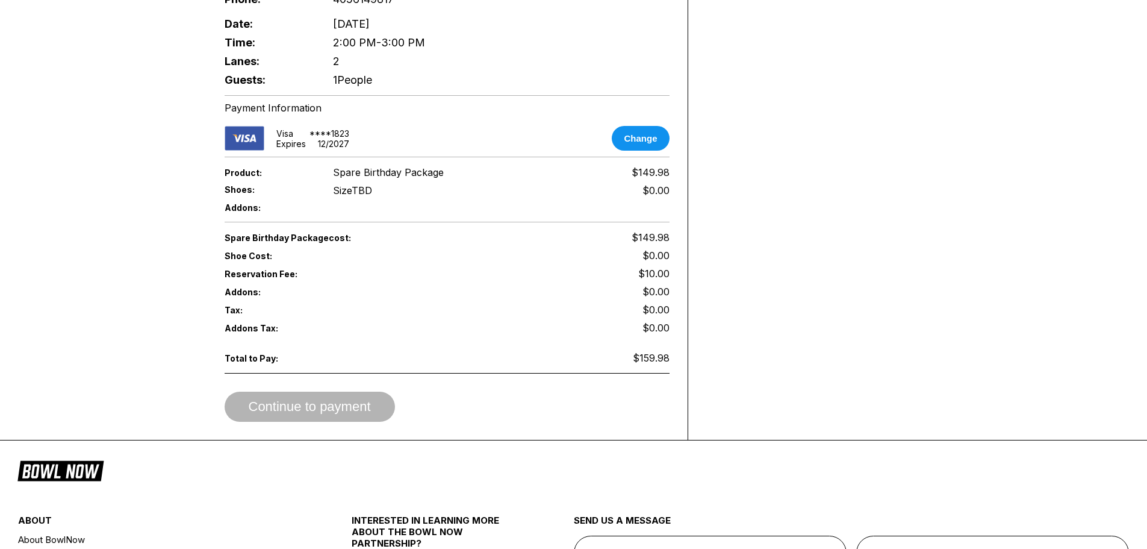
scroll to position [485, 0]
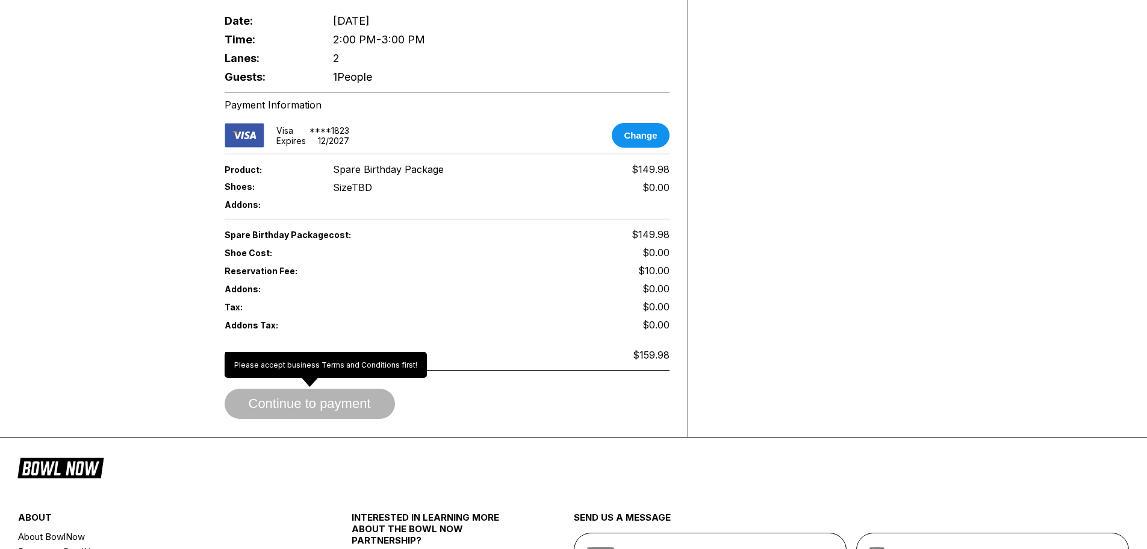
click at [360, 398] on span "Continue to payment" at bounding box center [310, 404] width 170 height 12
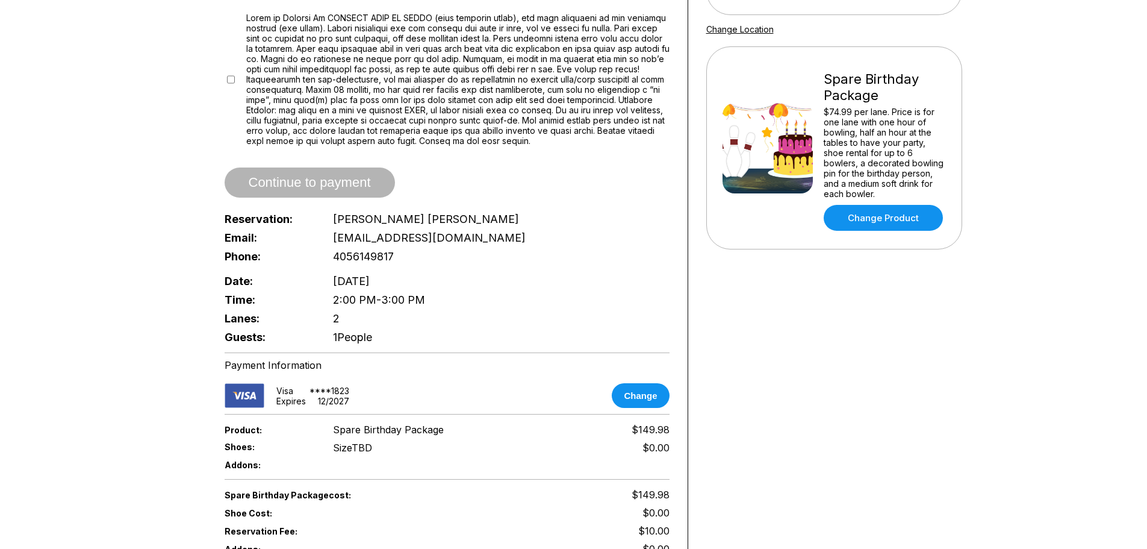
scroll to position [184, 0]
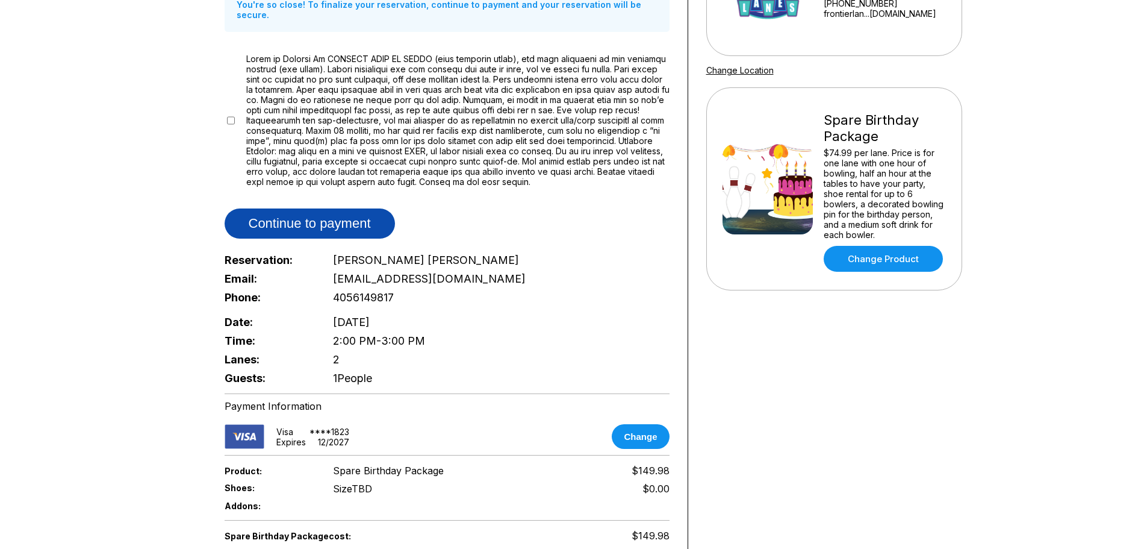
click at [369, 208] on button "Continue to payment" at bounding box center [310, 223] width 170 height 30
